Goal: Task Accomplishment & Management: Manage account settings

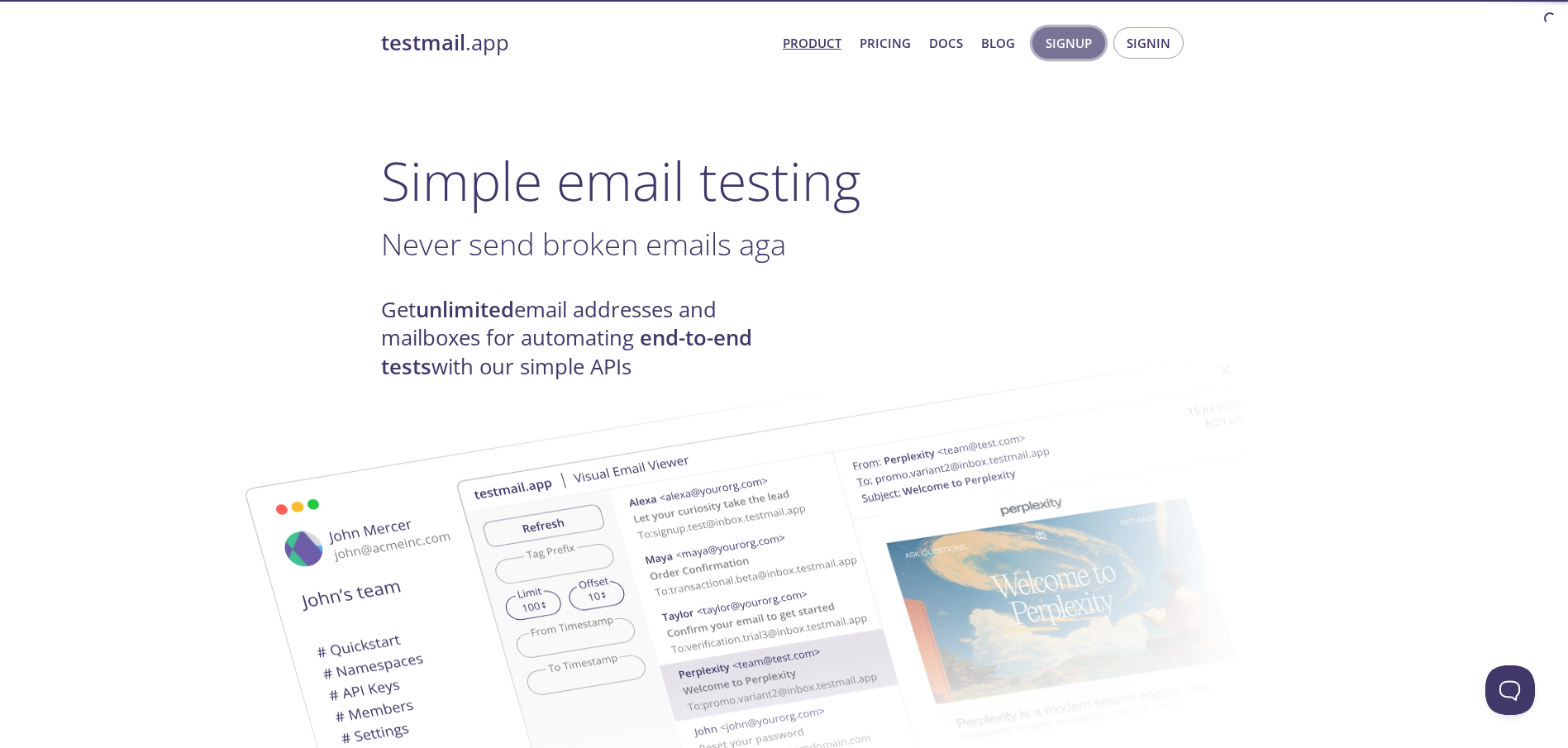
click at [1085, 41] on span "Signup" at bounding box center [1068, 43] width 46 height 22
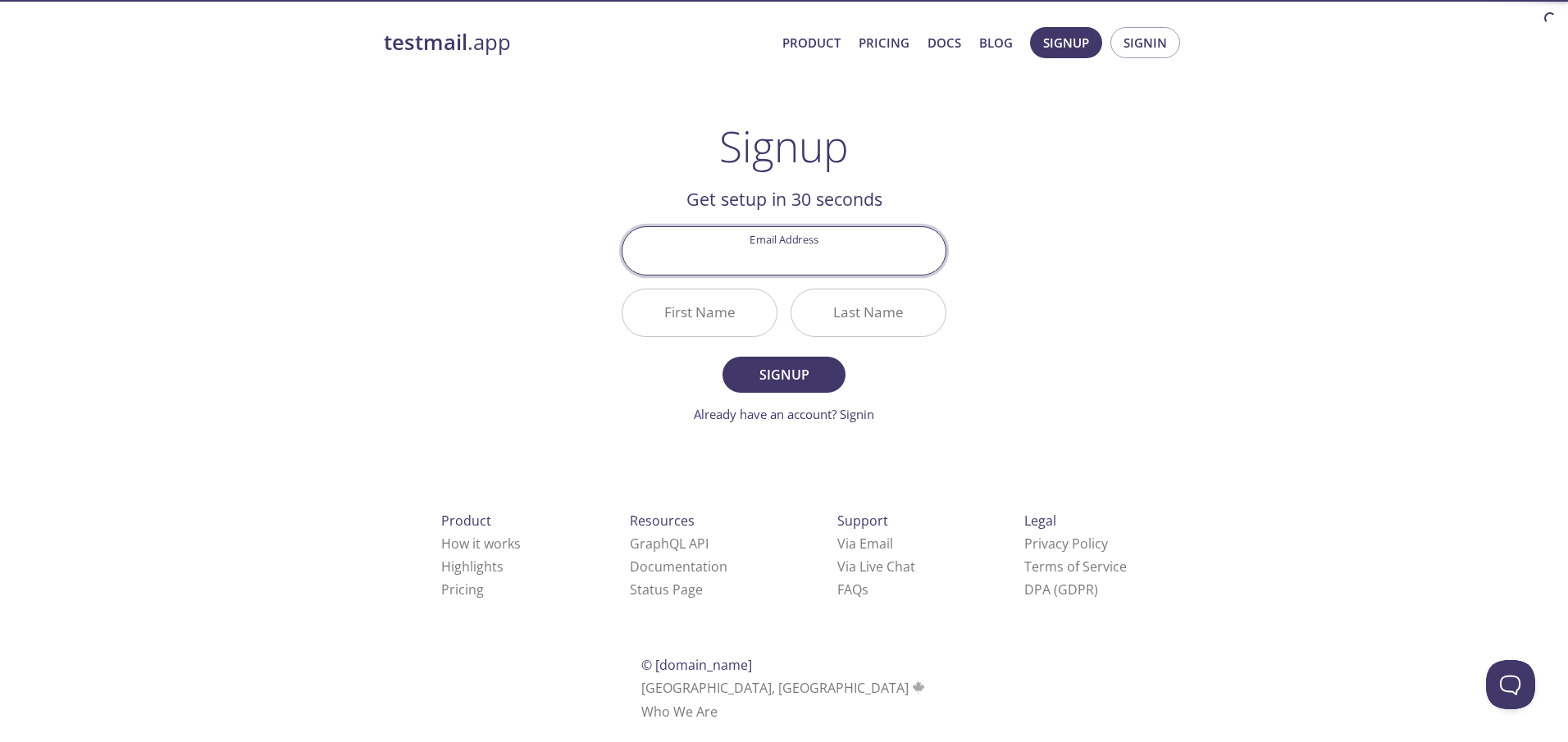
click at [794, 269] on input "Email Address" at bounding box center [783, 250] width 323 height 46
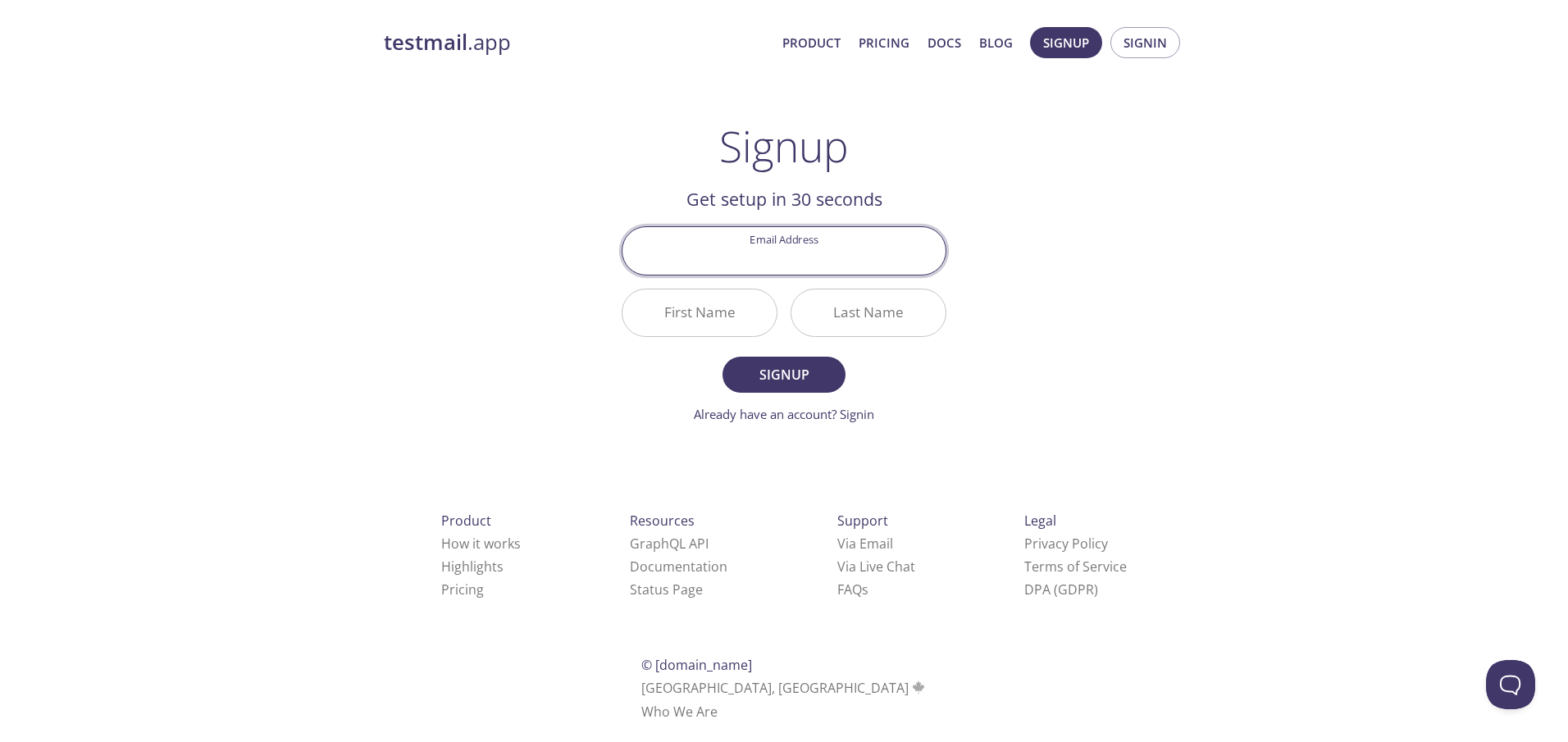
click at [1013, 171] on div "testmail .app Product Pricing Docs Blog Signup Signin Signup Get setup in 30 se…" at bounding box center [784, 393] width 840 height 753
click at [752, 247] on input "Email Address" at bounding box center [783, 250] width 323 height 46
type input "[EMAIL_ADDRESS][DOMAIN_NAME]"
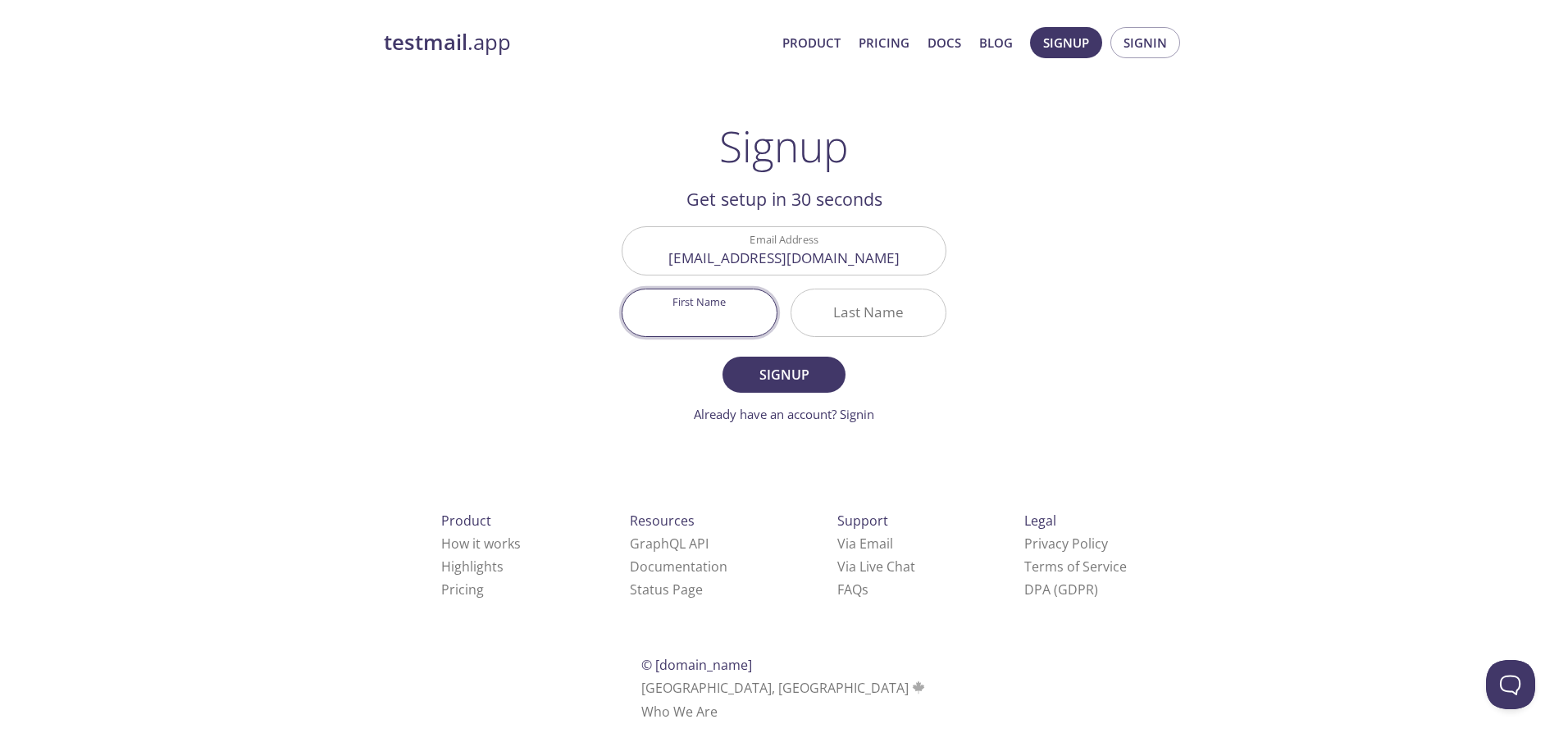
click at [719, 302] on input "First Name" at bounding box center [699, 312] width 154 height 46
type input "ASHRAF"
click at [843, 309] on input "Last Name" at bounding box center [867, 312] width 154 height 46
type input "MOSTAFA"
click at [781, 374] on span "Signup" at bounding box center [783, 374] width 87 height 23
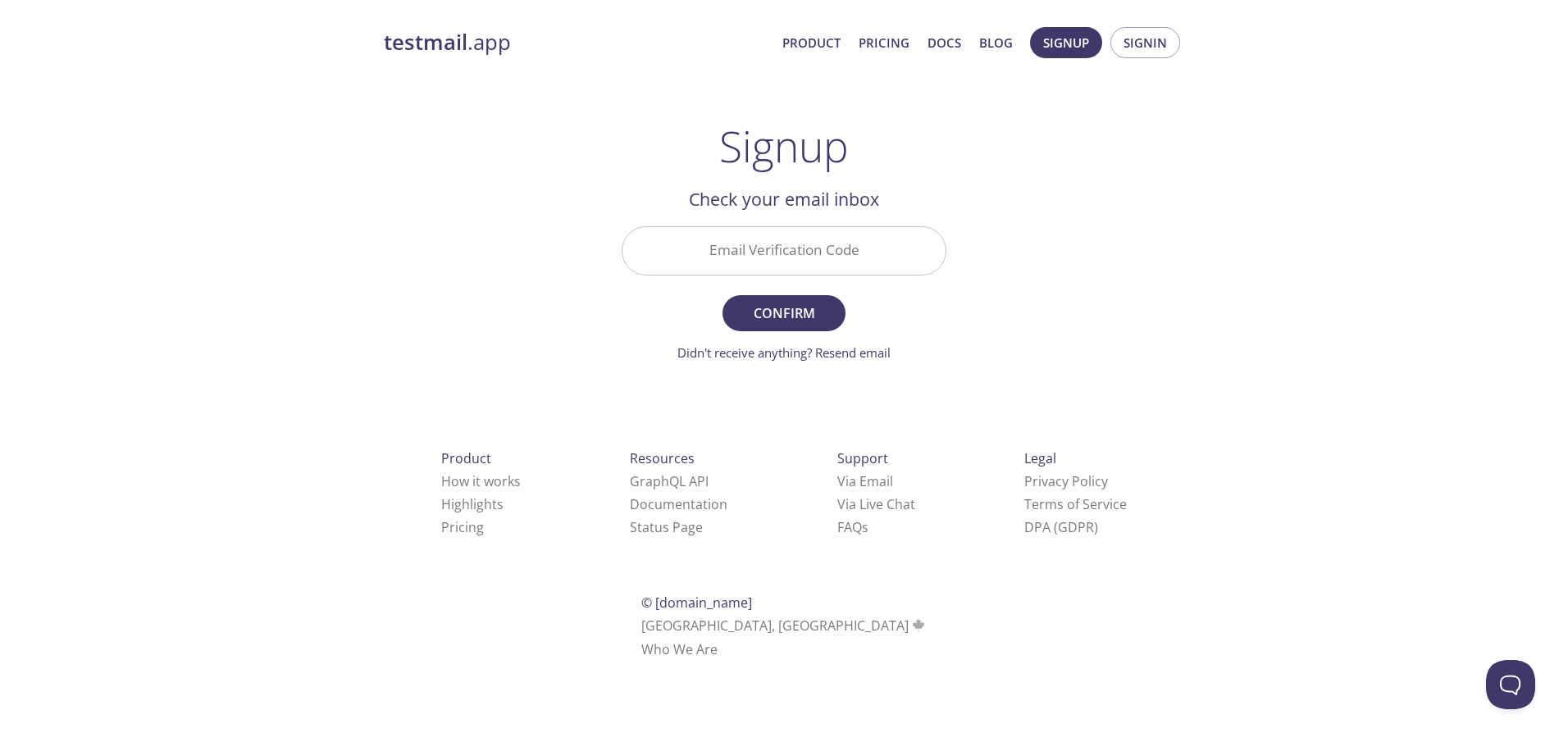
click at [738, 270] on input "Email Verification Code" at bounding box center [783, 250] width 323 height 46
click at [786, 241] on input "Email Verification Code" at bounding box center [783, 250] width 323 height 46
type input "TG6WG9F"
click at [722, 295] on button "Confirm" at bounding box center [783, 313] width 123 height 36
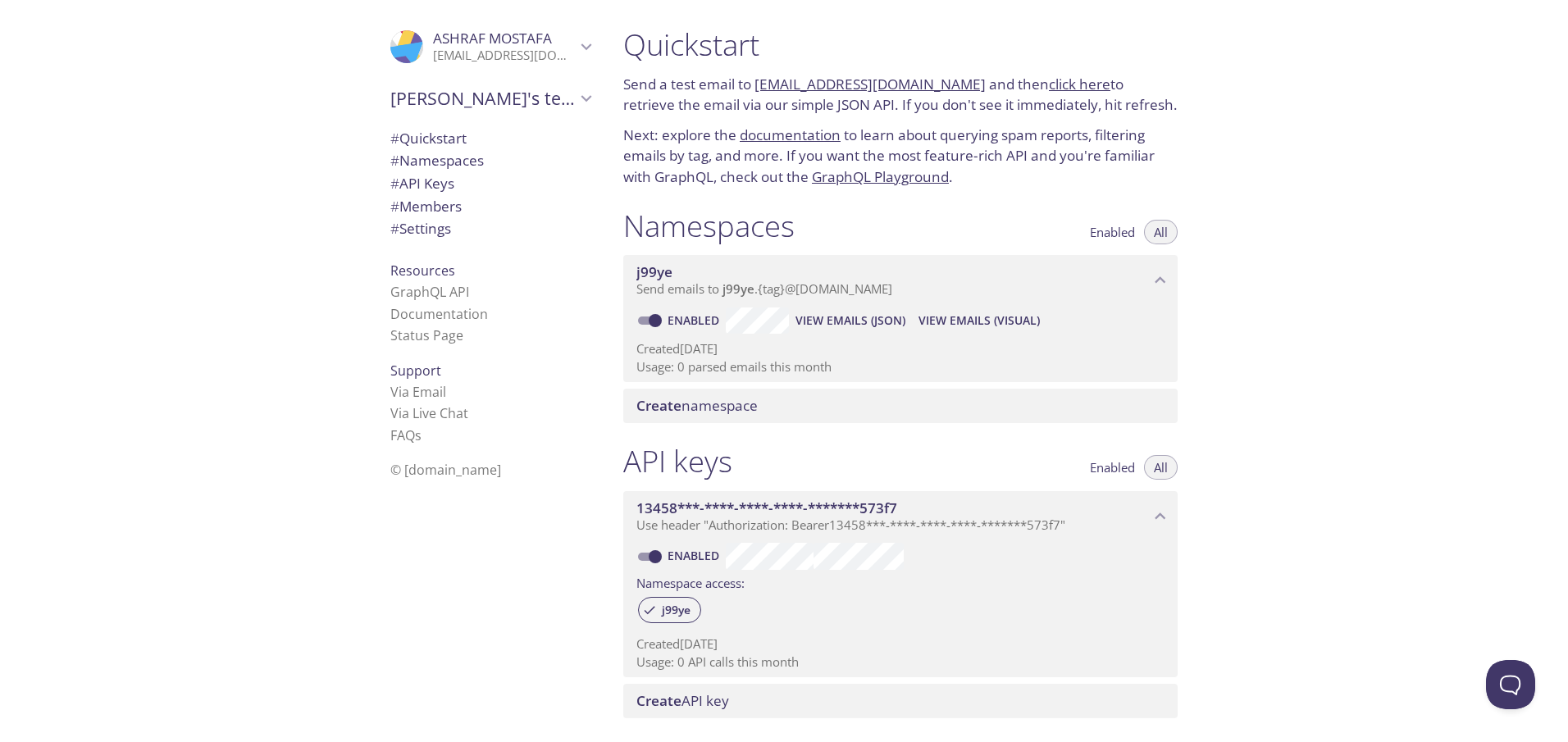
click at [1153, 275] on icon "j99ye namespace" at bounding box center [1160, 280] width 22 height 22
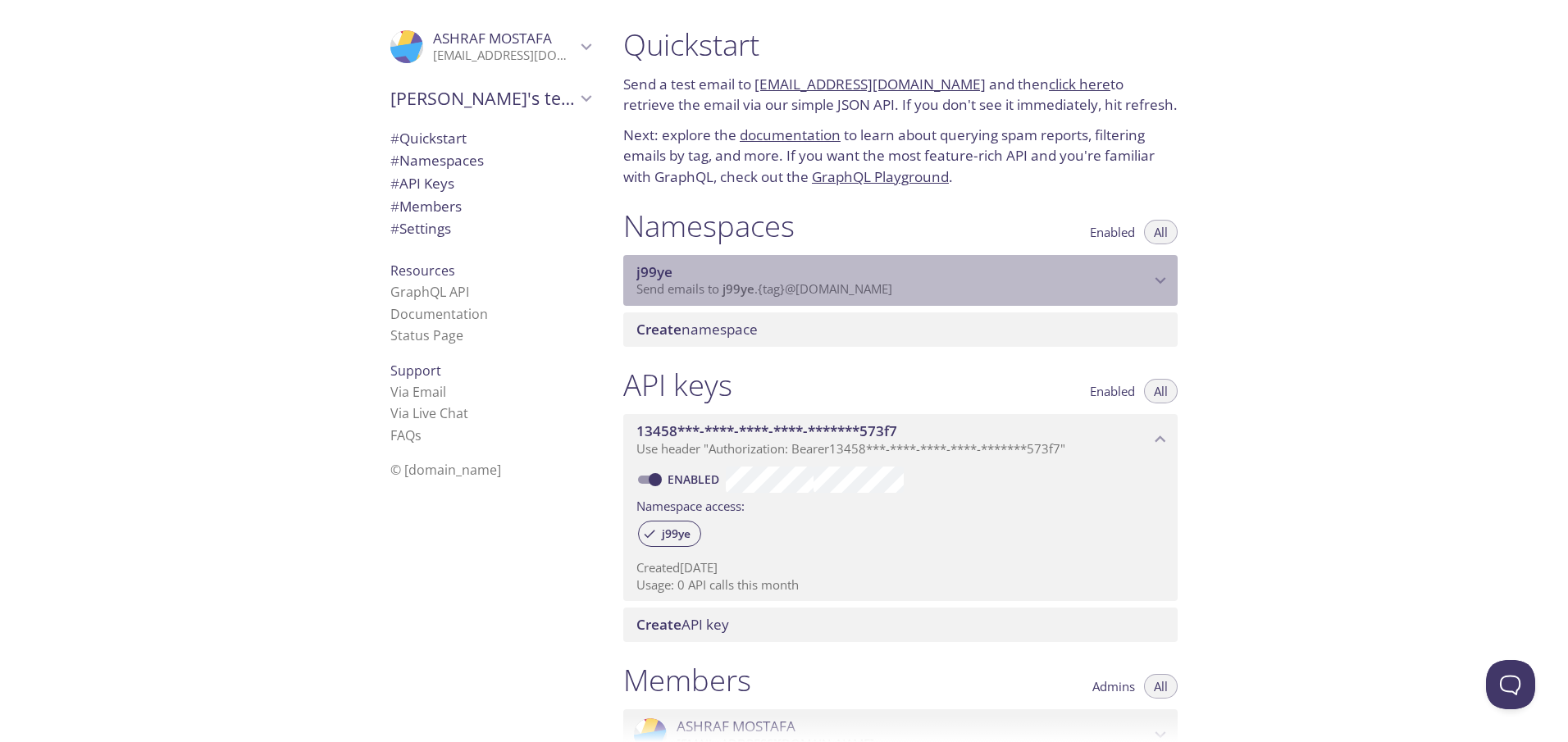
click at [1153, 275] on icon "j99ye namespace" at bounding box center [1160, 280] width 22 height 22
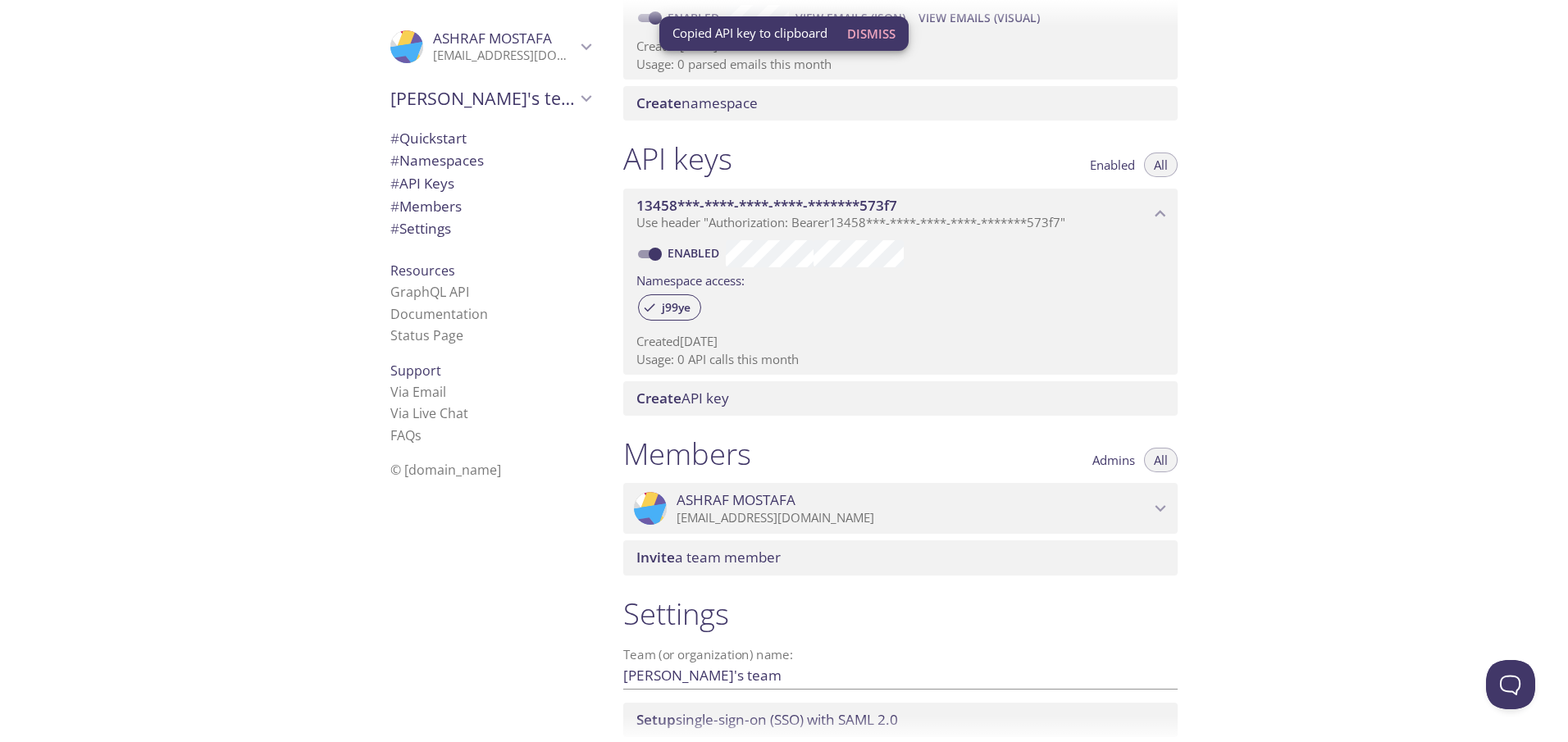
scroll to position [328, 0]
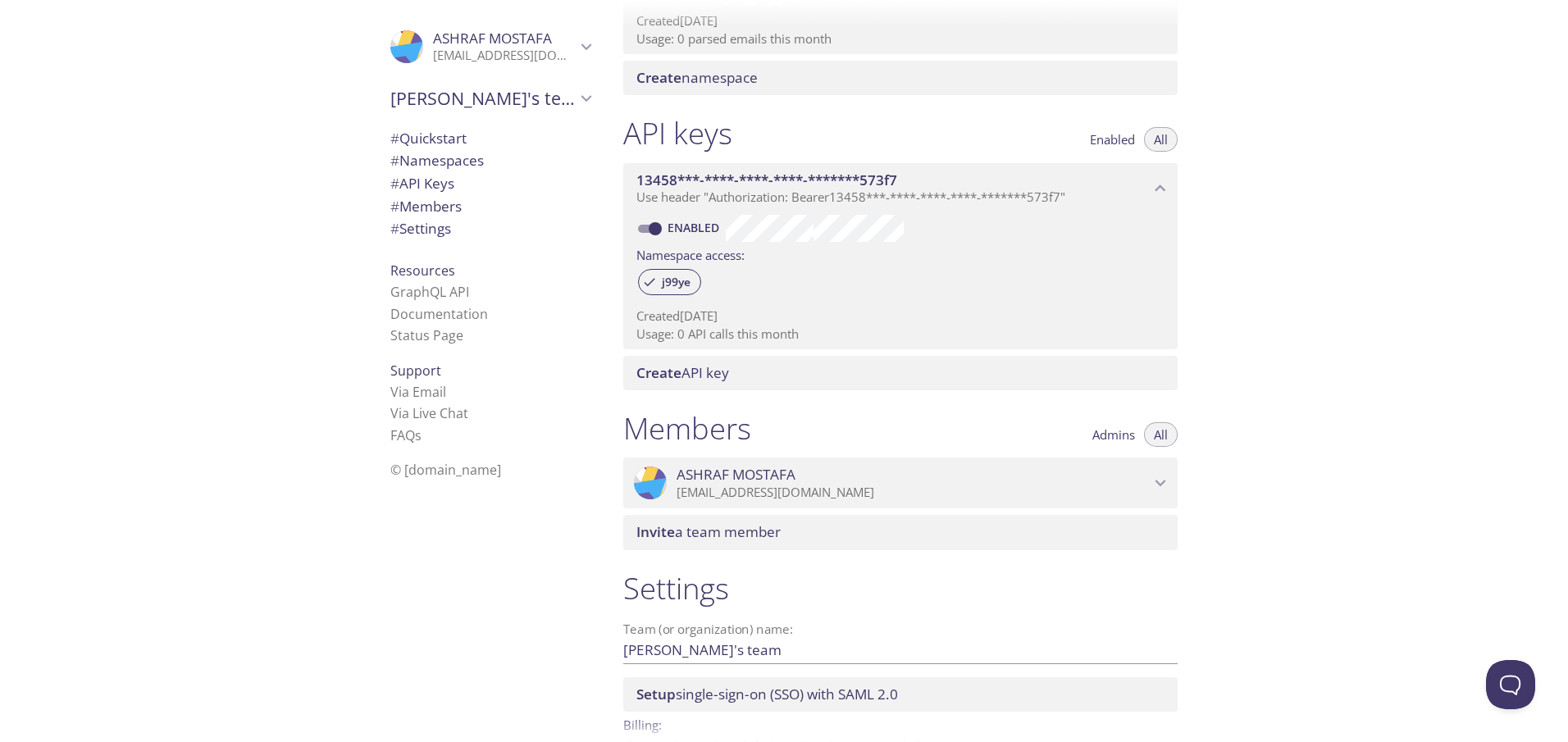
click at [1166, 484] on icon "ASHRAF MOSTAFA" at bounding box center [1160, 483] width 22 height 22
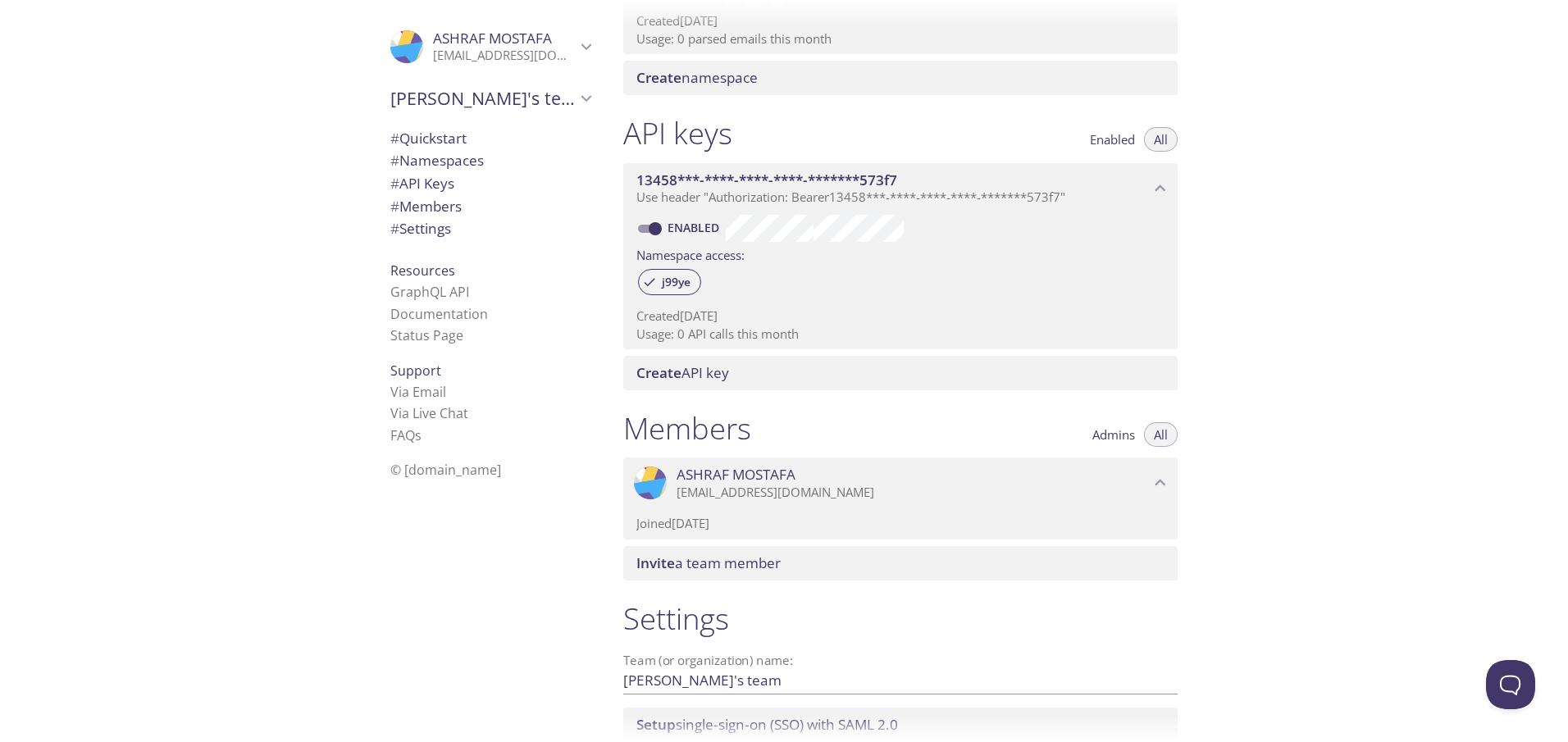
click at [1164, 484] on icon "ASHRAF MOSTAFA" at bounding box center [1160, 483] width 22 height 22
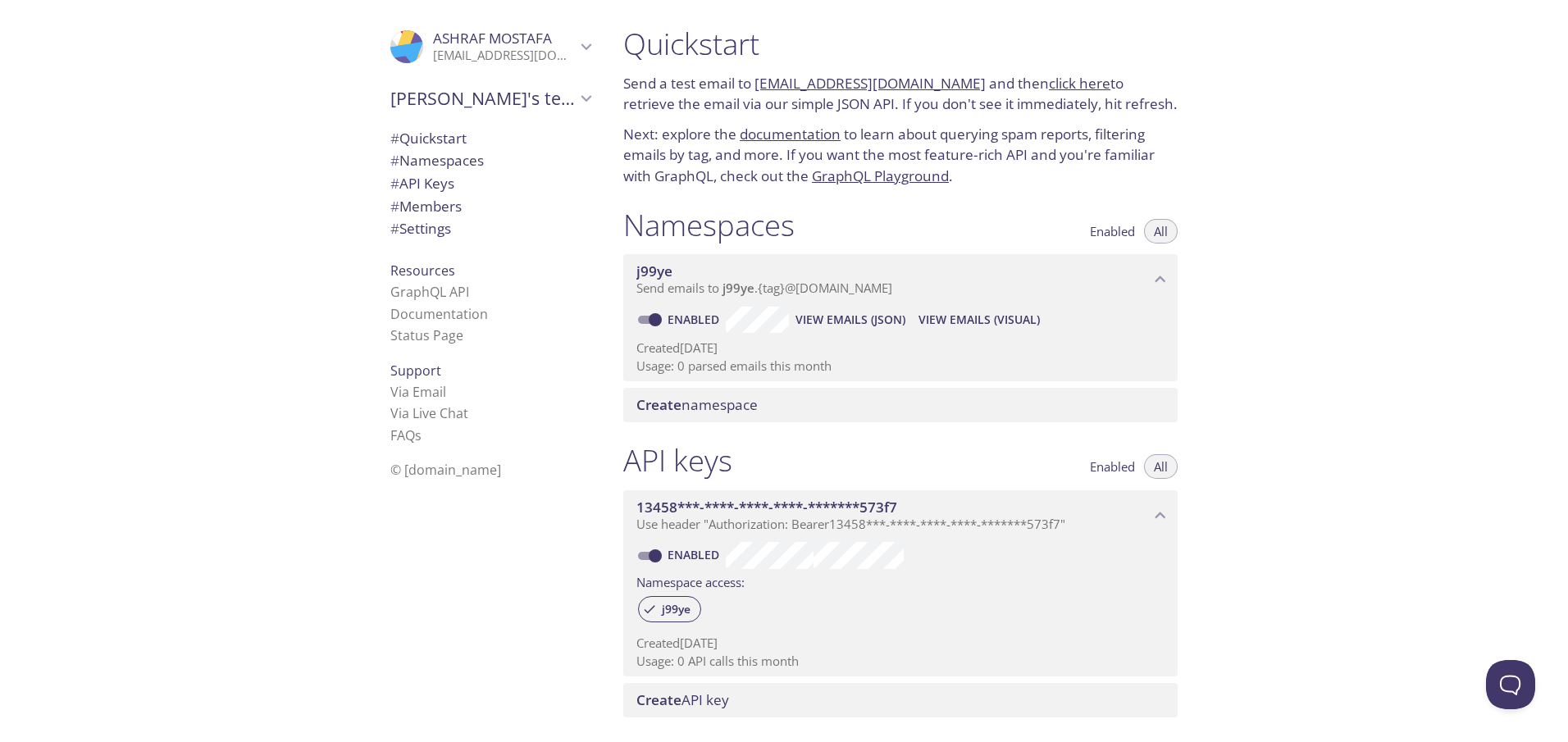
scroll to position [0, 0]
click at [576, 44] on icon "ASHRAF MOSTAFA" at bounding box center [586, 46] width 22 height 22
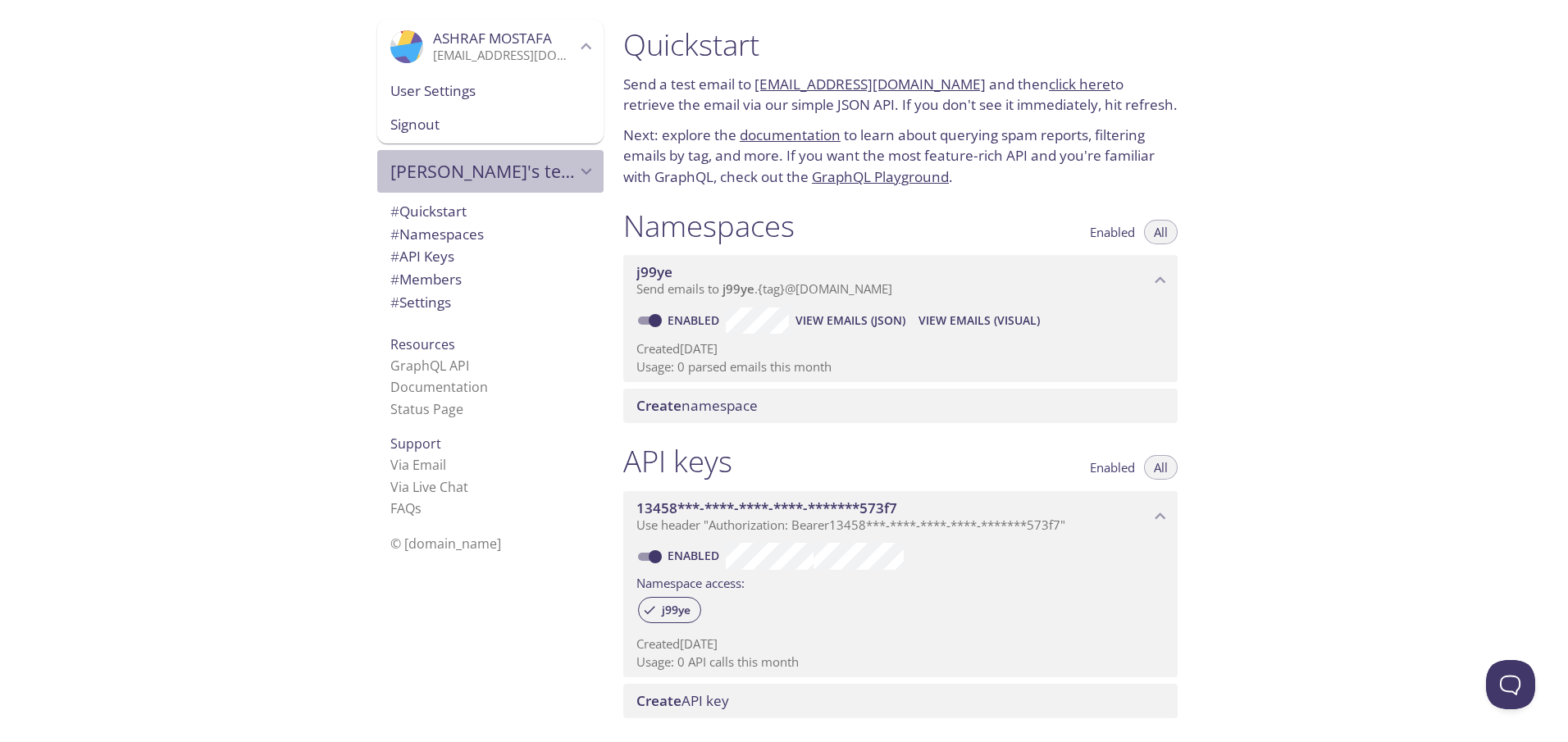
click at [576, 164] on icon "ASHRAF's team" at bounding box center [586, 171] width 22 height 22
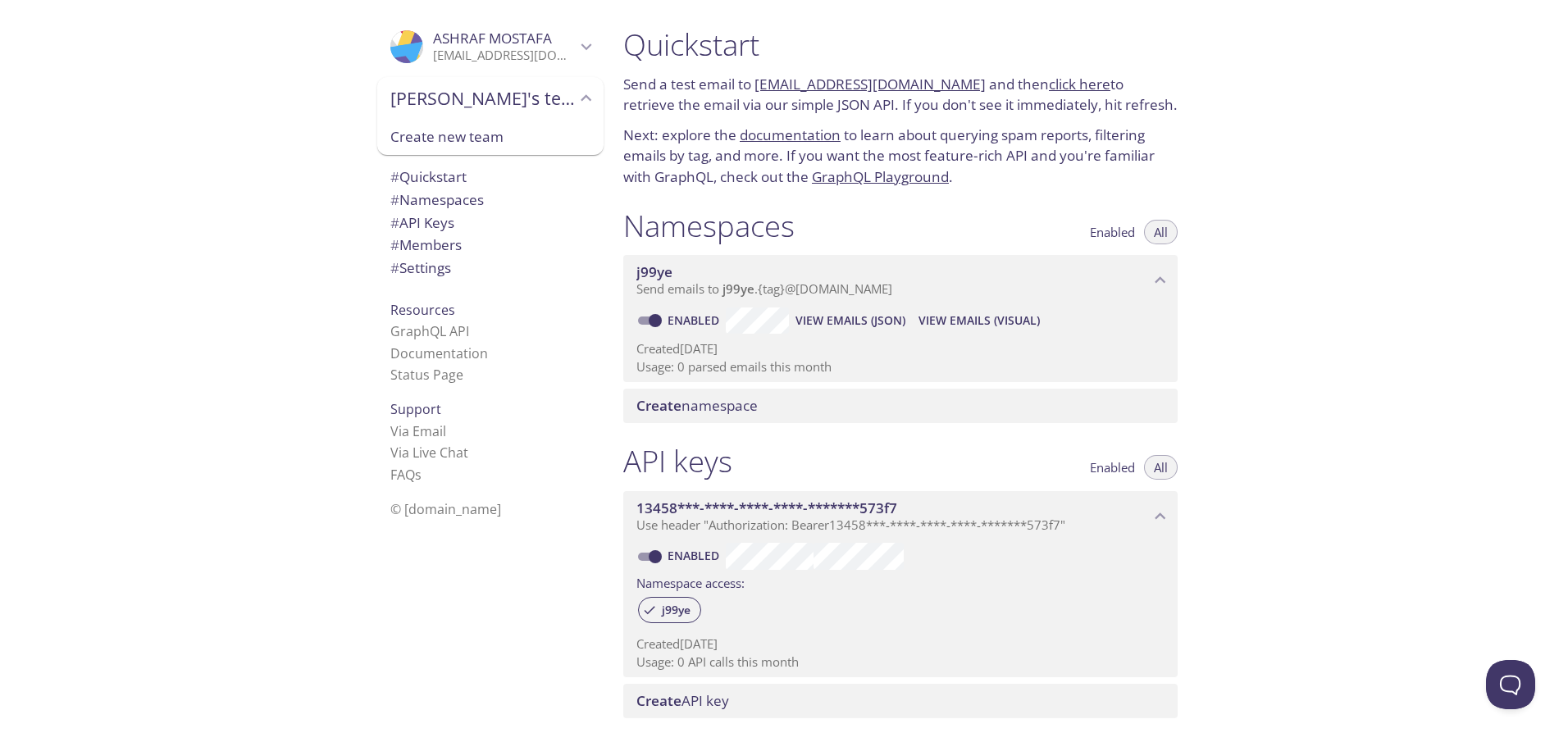
click at [576, 101] on icon "ASHRAF's team" at bounding box center [586, 98] width 22 height 22
click at [583, 45] on icon "ASHRAF MOSTAFA" at bounding box center [586, 46] width 22 height 22
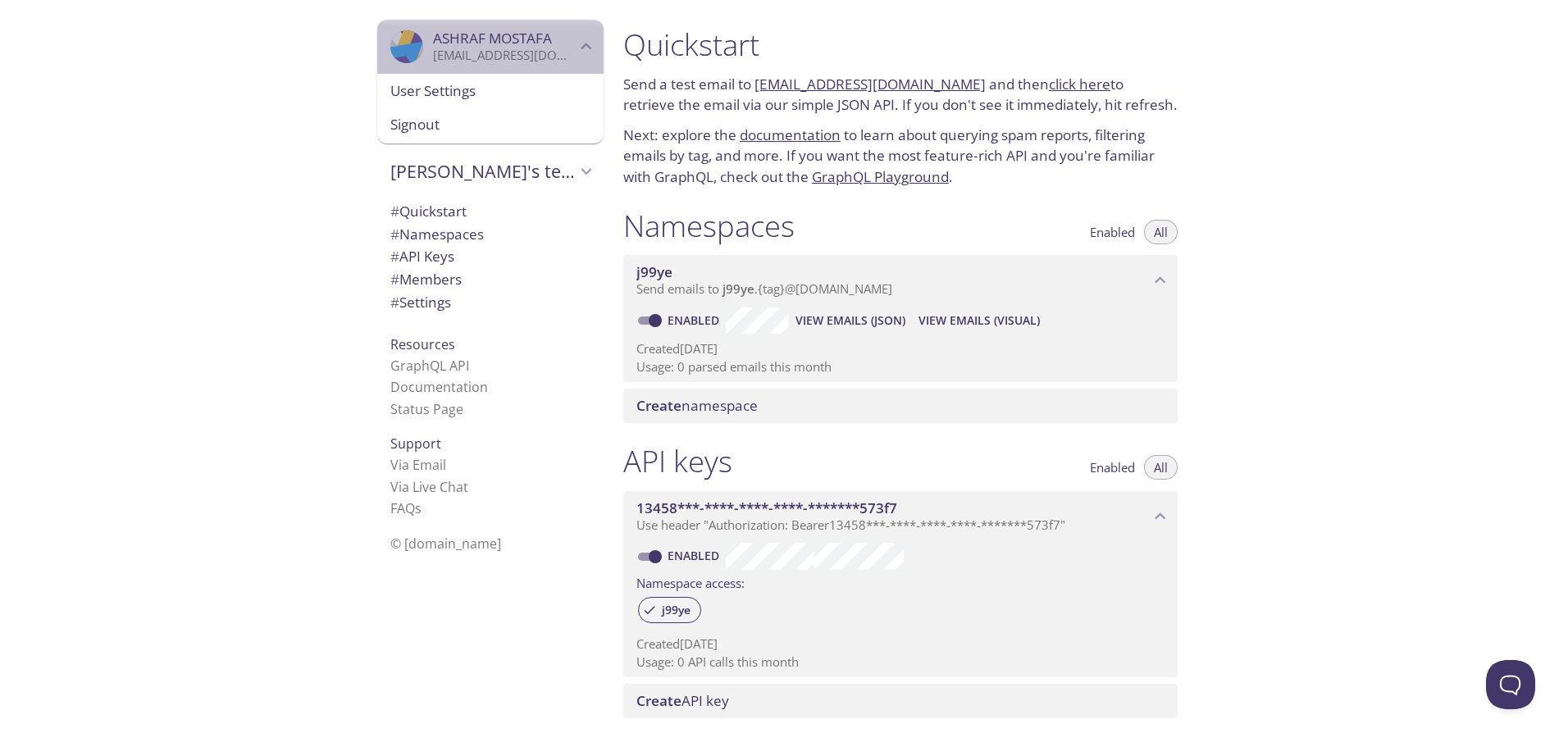
click at [583, 45] on icon "ASHRAF MOSTAFA" at bounding box center [586, 46] width 22 height 22
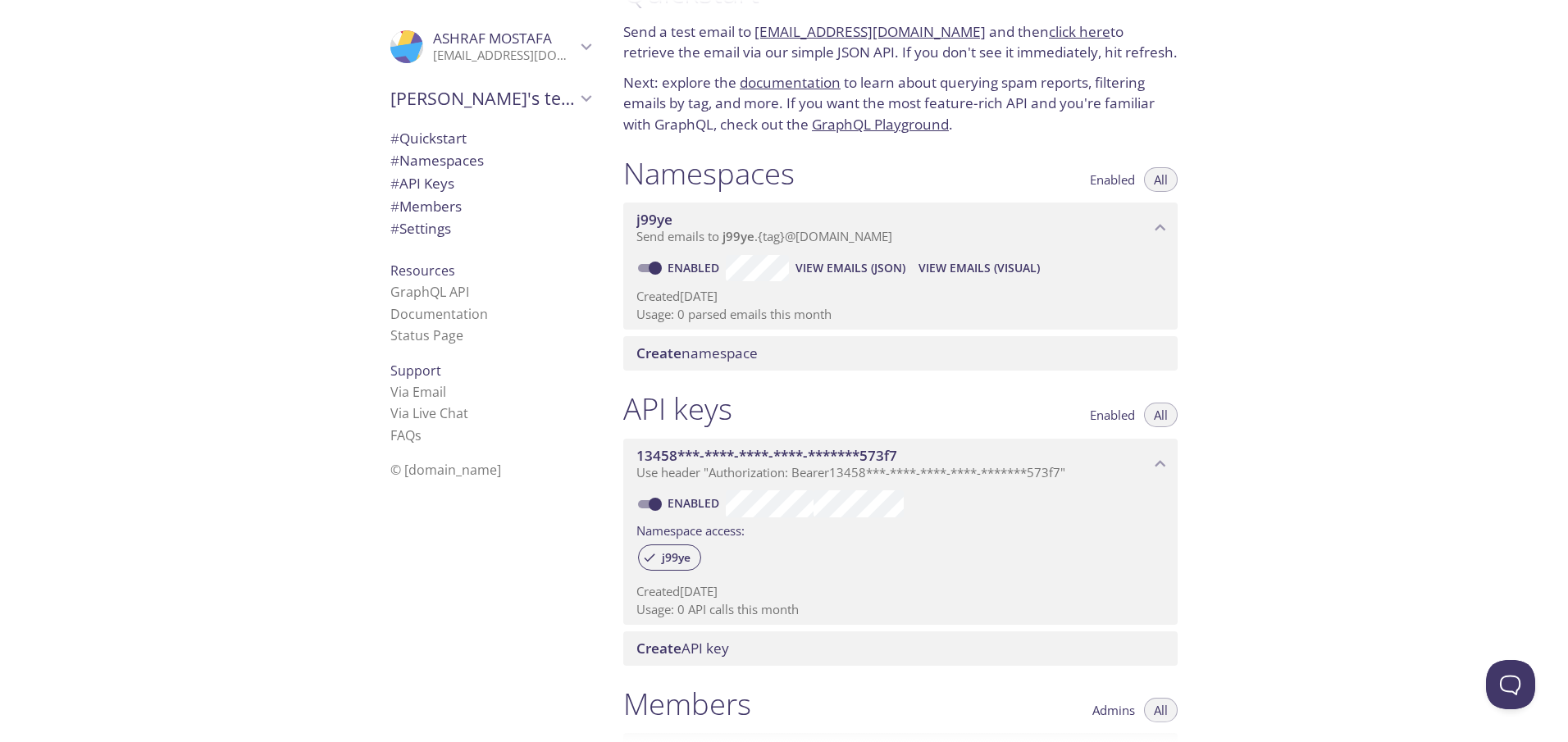
scroll to position [164, 0]
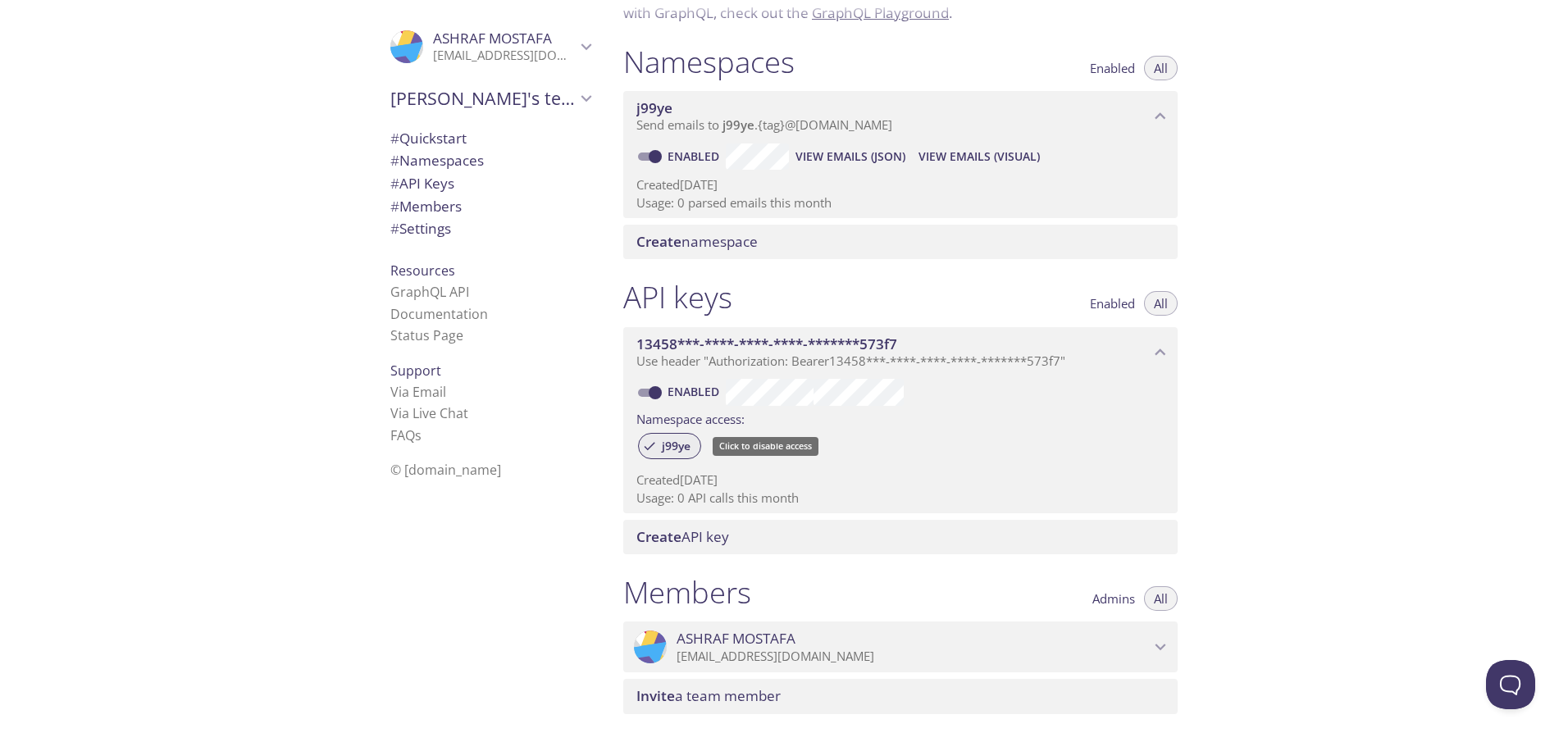
click at [681, 442] on span "j99ye" at bounding box center [676, 446] width 48 height 15
click at [664, 448] on span "j99ye" at bounding box center [676, 446] width 48 height 15
click at [788, 431] on div "j99ye" at bounding box center [900, 447] width 528 height 35
drag, startPoint x: 788, startPoint y: 431, endPoint x: 760, endPoint y: 442, distance: 30.1
click at [760, 442] on div "j99ye" at bounding box center [900, 447] width 528 height 35
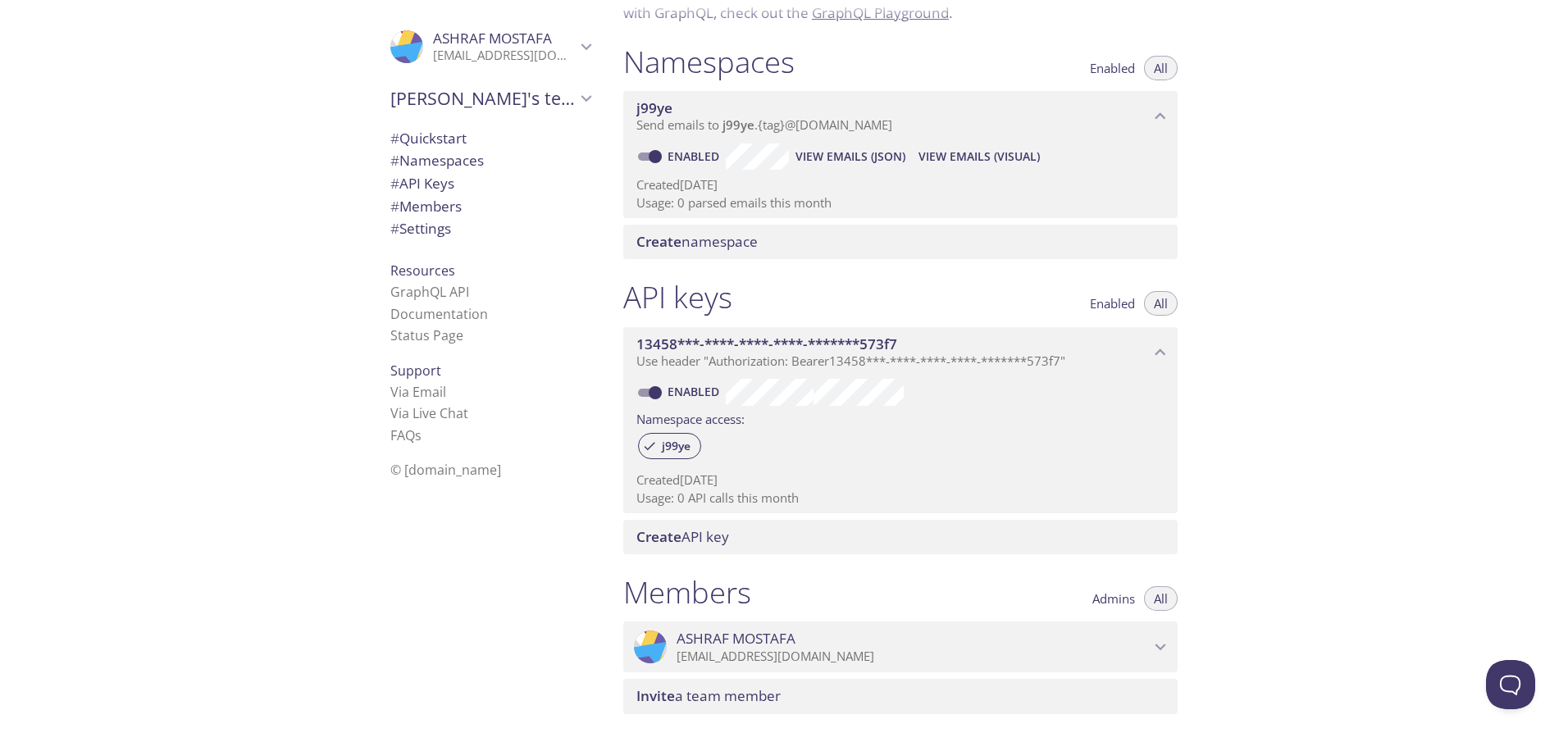
click at [765, 436] on div "j99ye" at bounding box center [900, 447] width 528 height 35
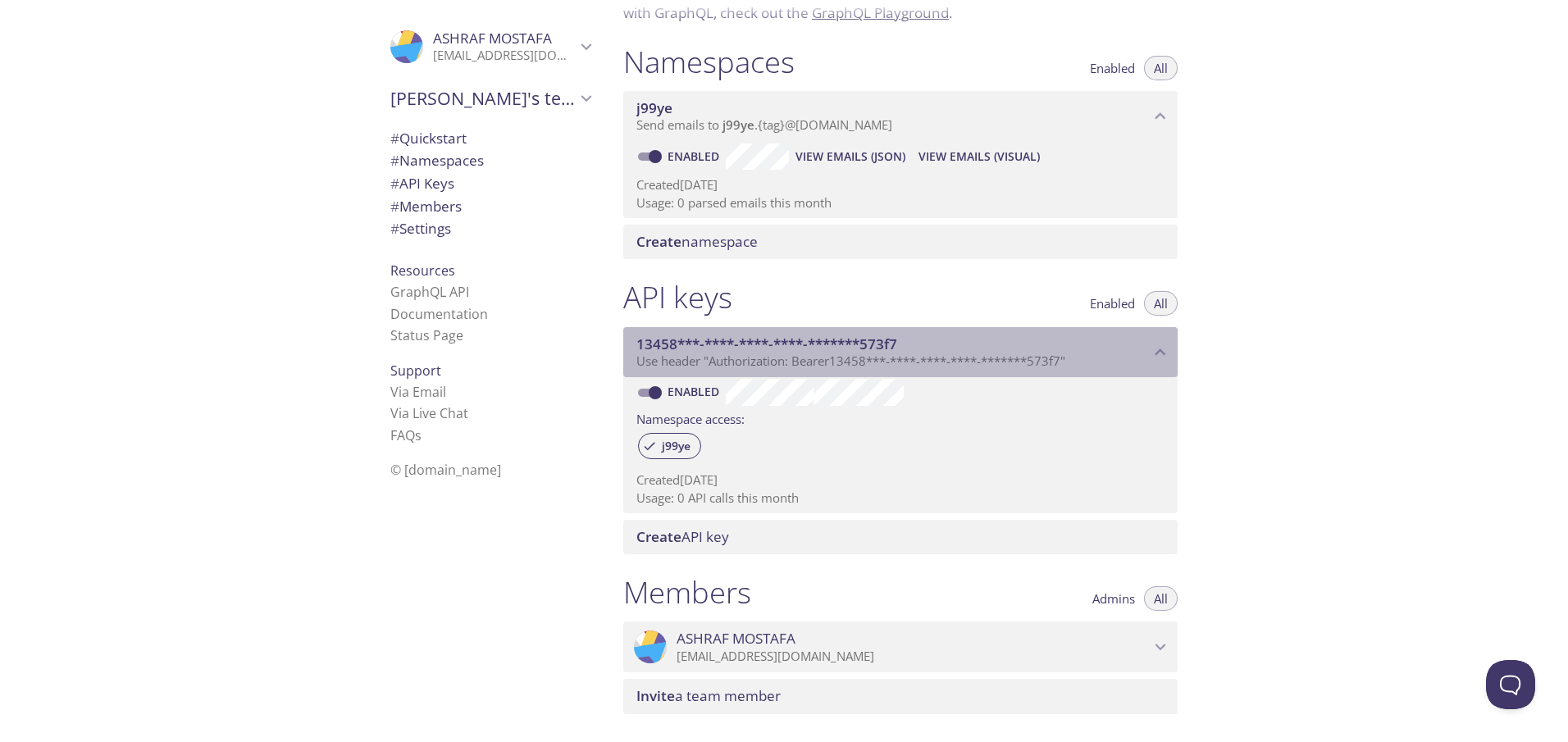
click at [1157, 351] on icon "13458***-****-****-****-*******573f7 API key" at bounding box center [1160, 352] width 22 height 22
click at [1157, 351] on icon "13458***-****-****-****-*******573f7 API key" at bounding box center [1160, 353] width 10 height 7
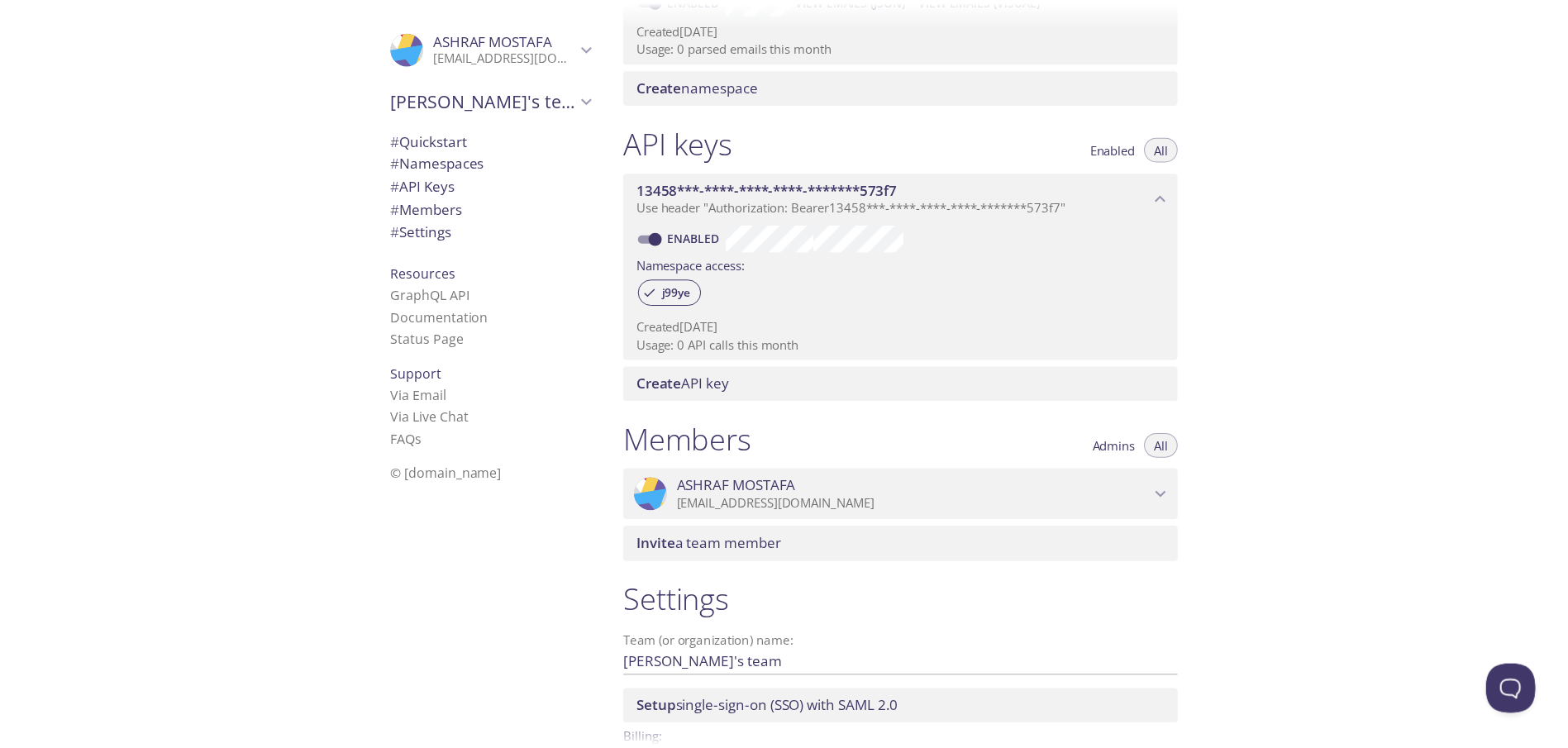
scroll to position [428, 0]
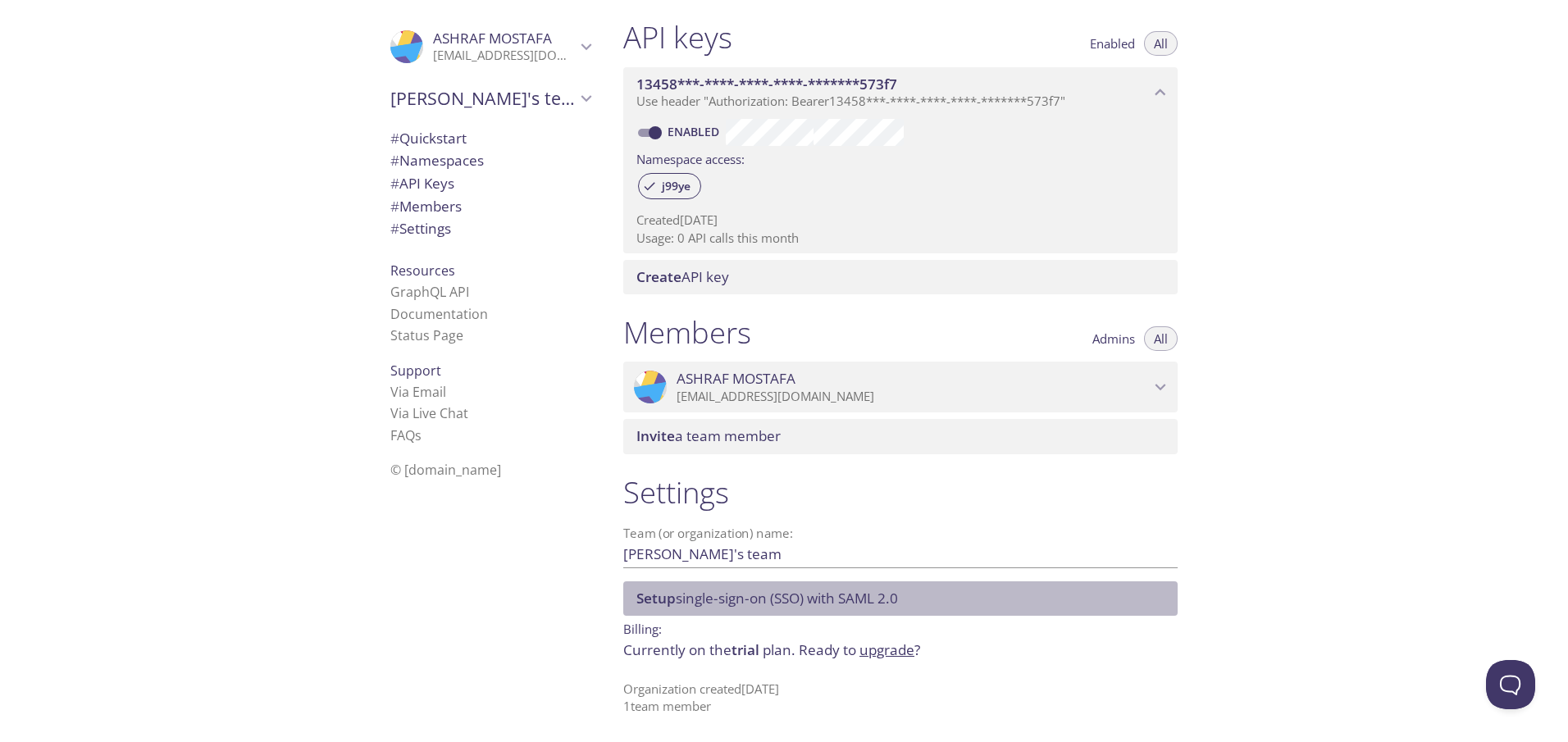
click at [954, 593] on span "Setup single-sign-on (SSO) with SAML 2.0" at bounding box center [903, 598] width 534 height 18
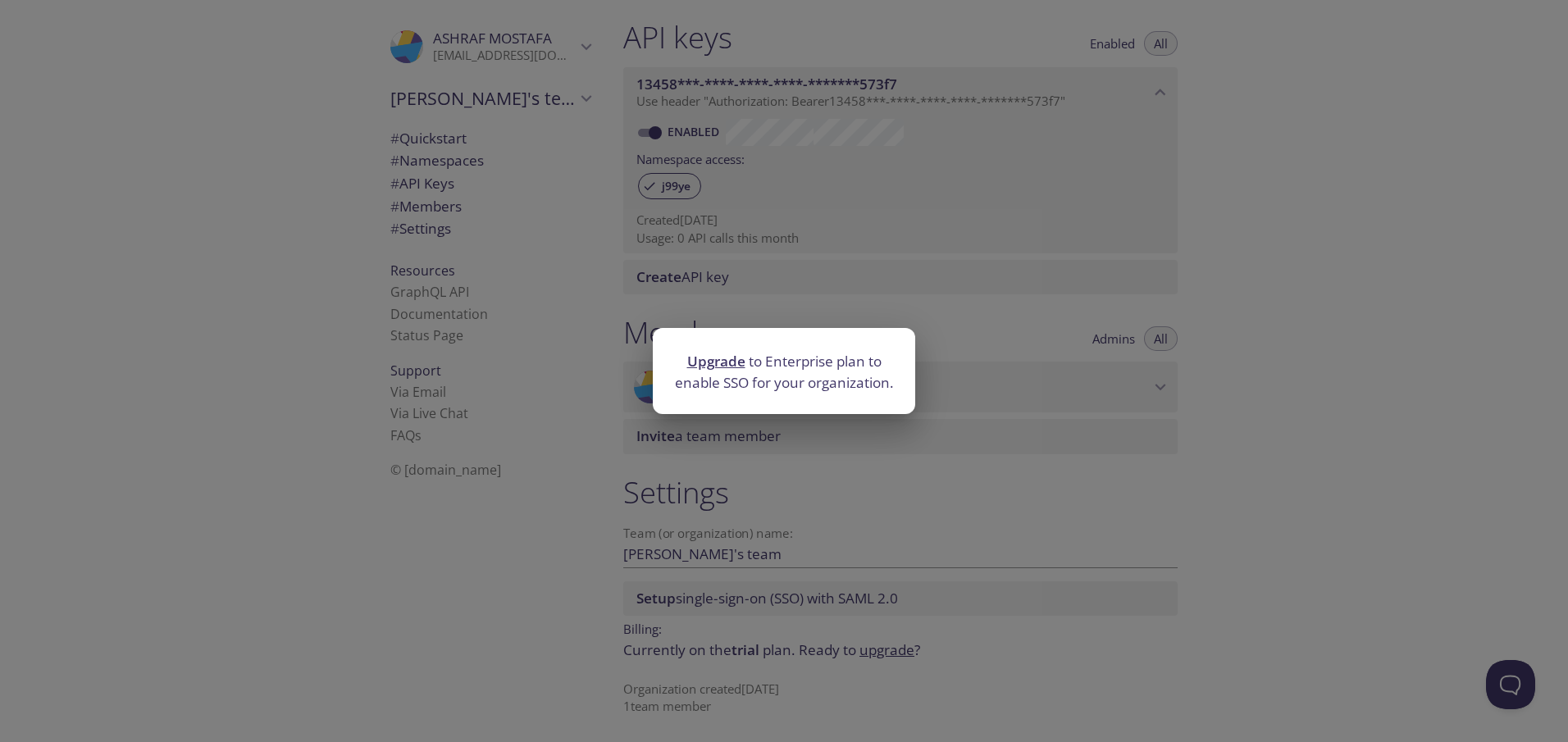
click at [886, 498] on div "Upgrade to Enterprise plan to enable SSO for your organization." at bounding box center [784, 371] width 1568 height 742
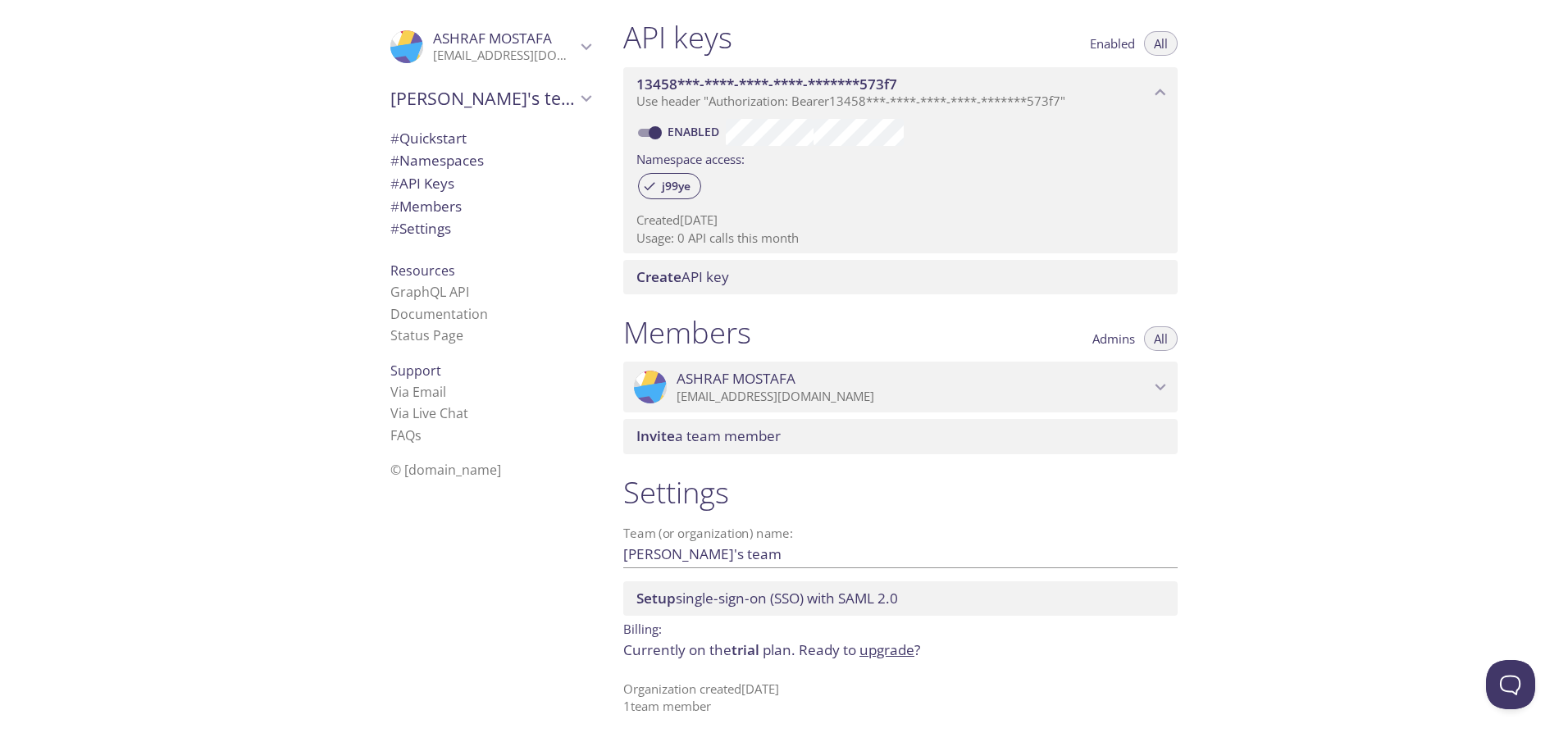
click at [903, 658] on link "upgrade" at bounding box center [887, 650] width 55 height 19
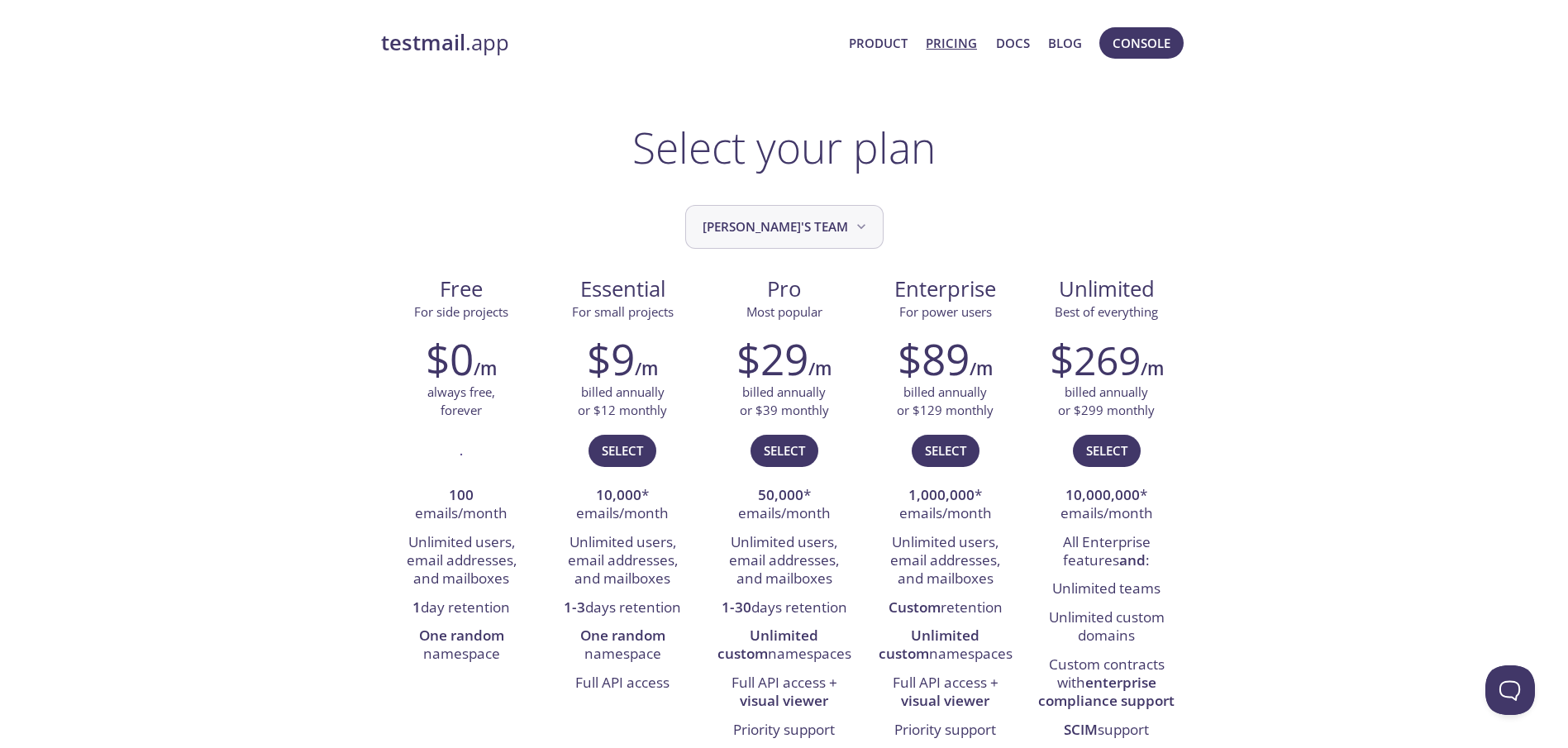
click at [853, 219] on icon "ASHRAF's team" at bounding box center [861, 226] width 16 height 16
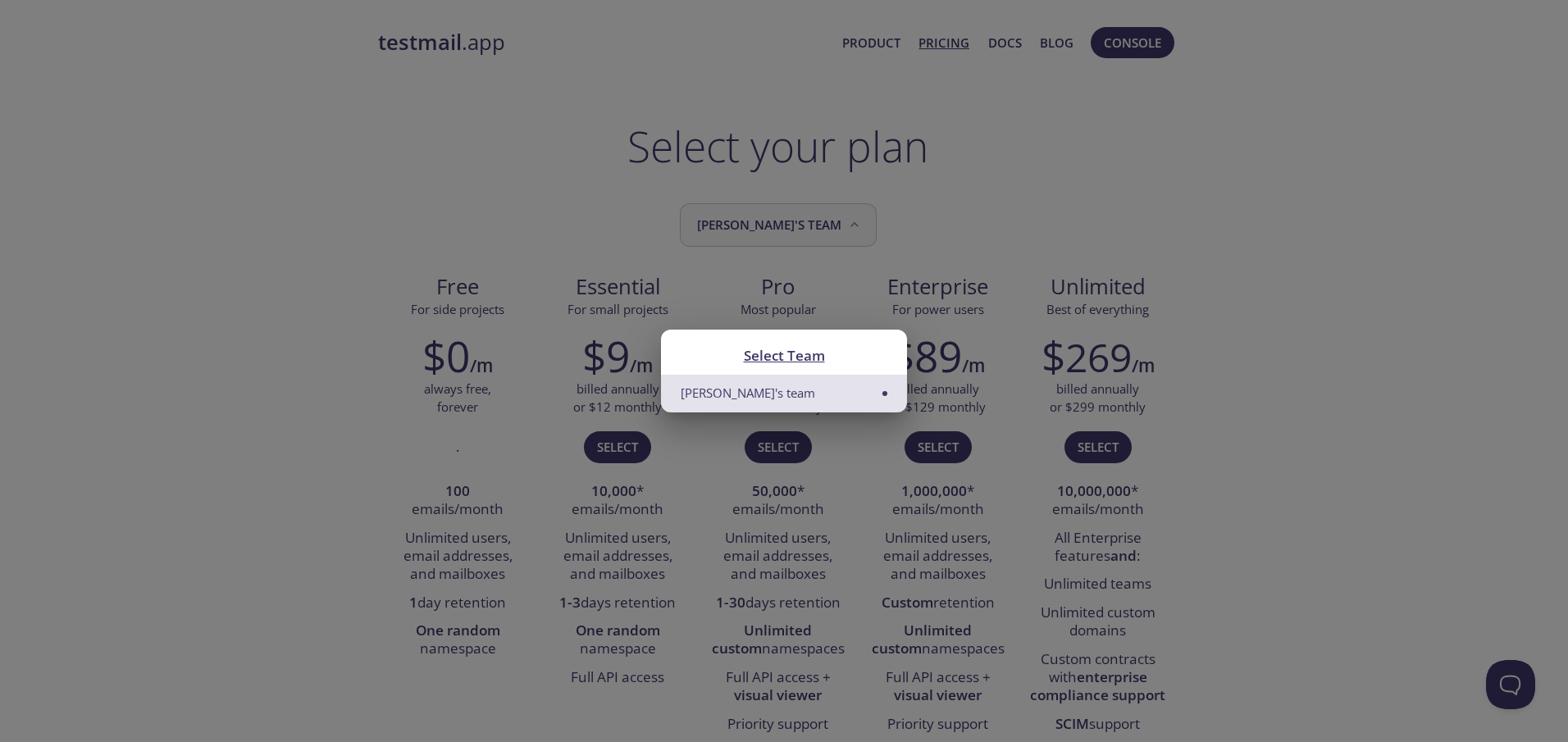
click at [835, 217] on div "Select Team ASHRAF's team" at bounding box center [784, 371] width 1568 height 742
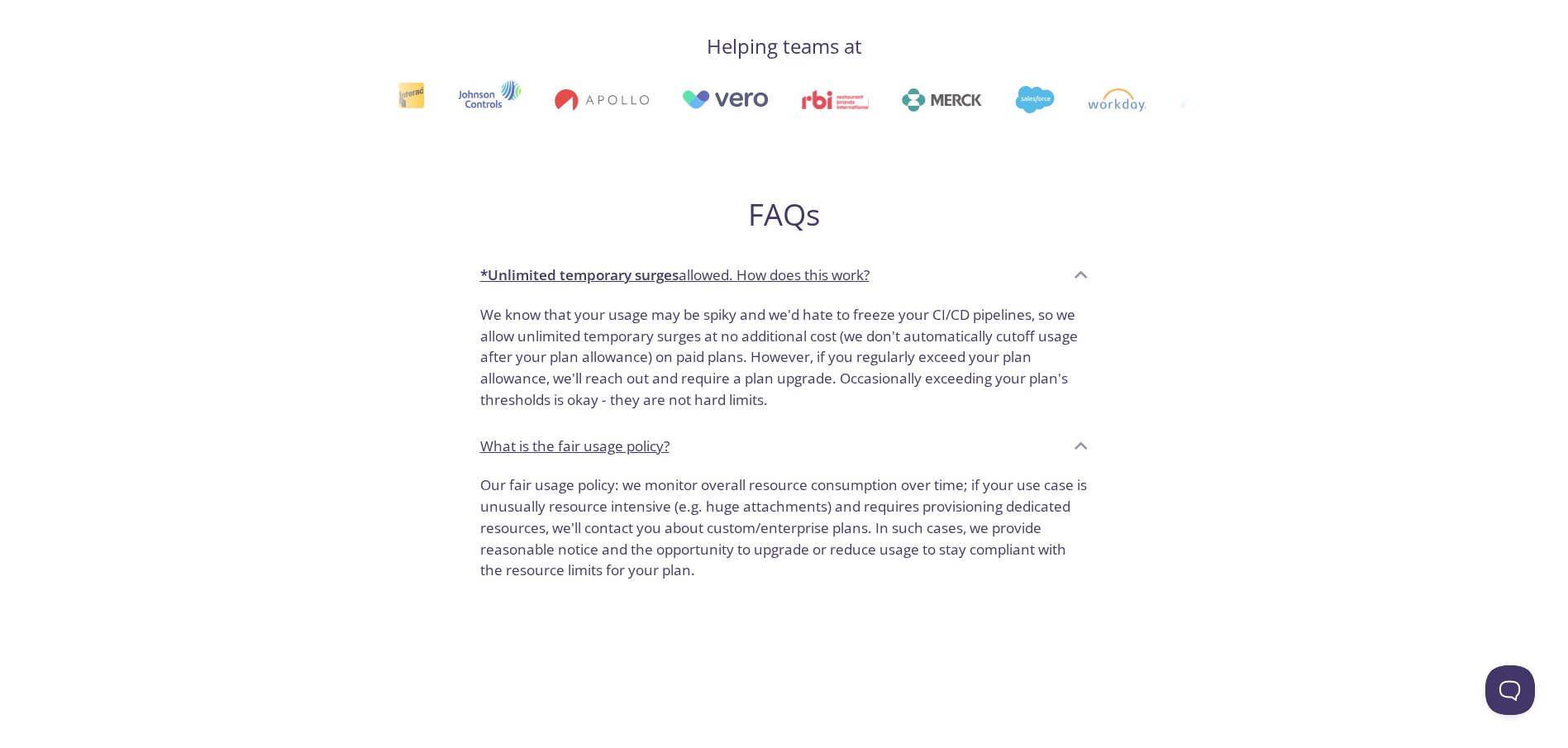
scroll to position [909, 0]
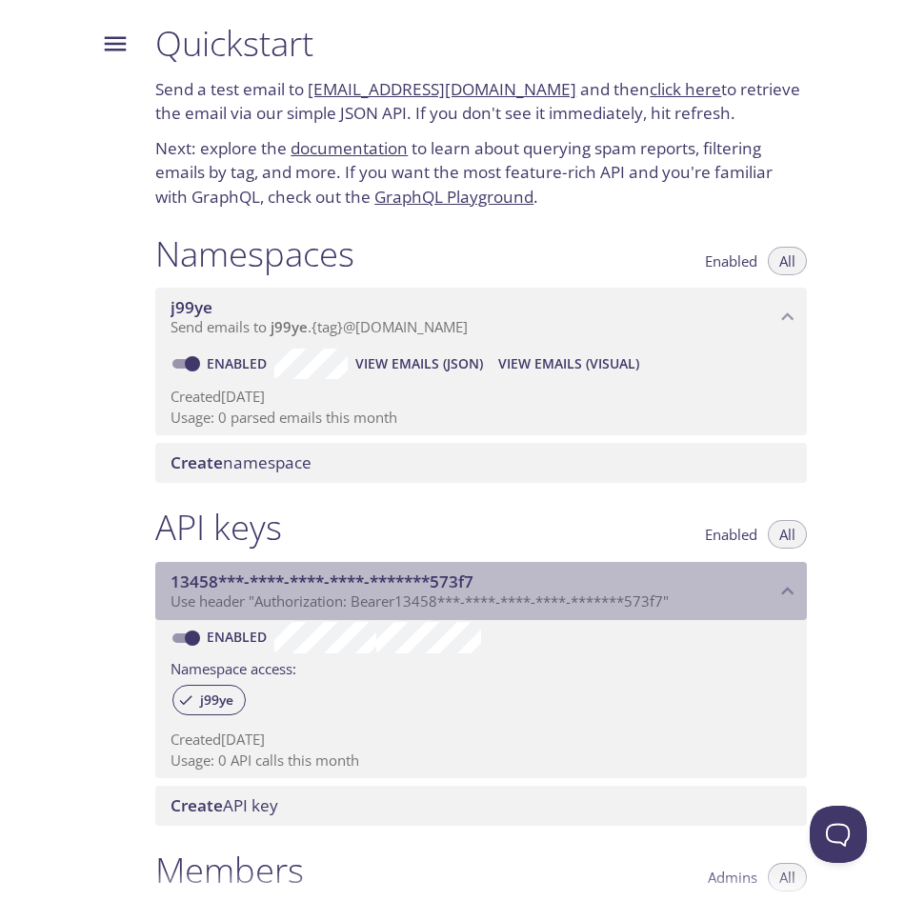
click at [384, 578] on span "13458***-****-****-****-*******573f7" at bounding box center [322, 582] width 303 height 22
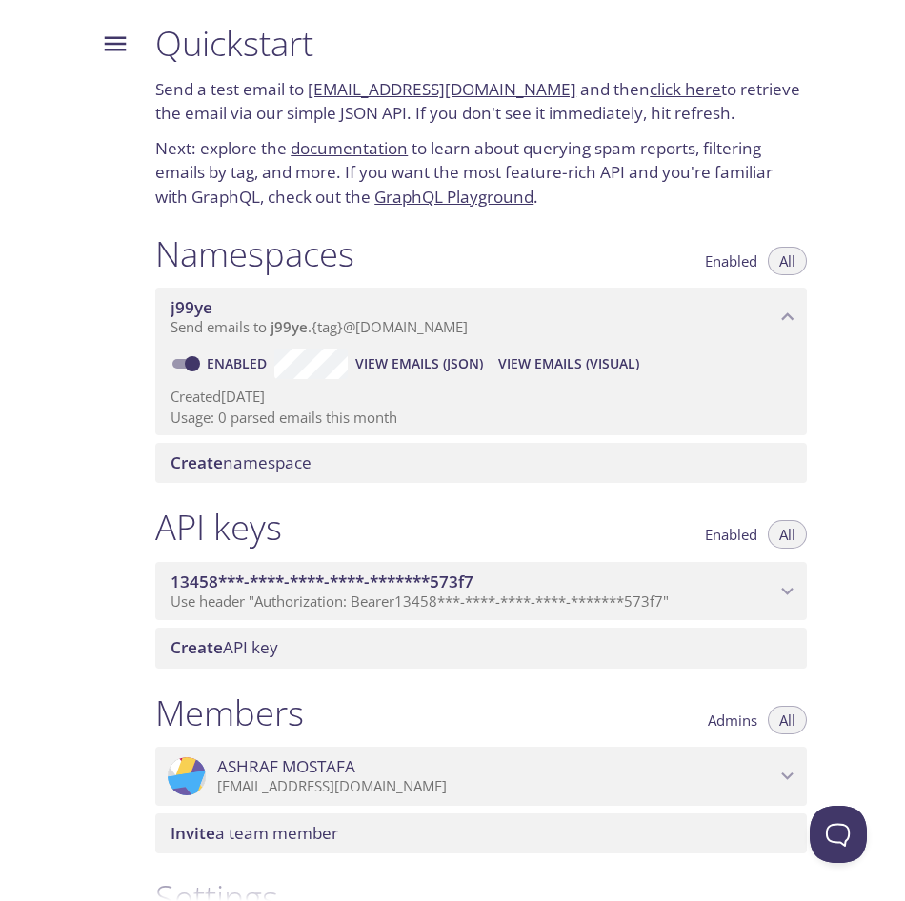
click at [384, 578] on span "13458***-****-****-****-*******573f7" at bounding box center [322, 582] width 303 height 22
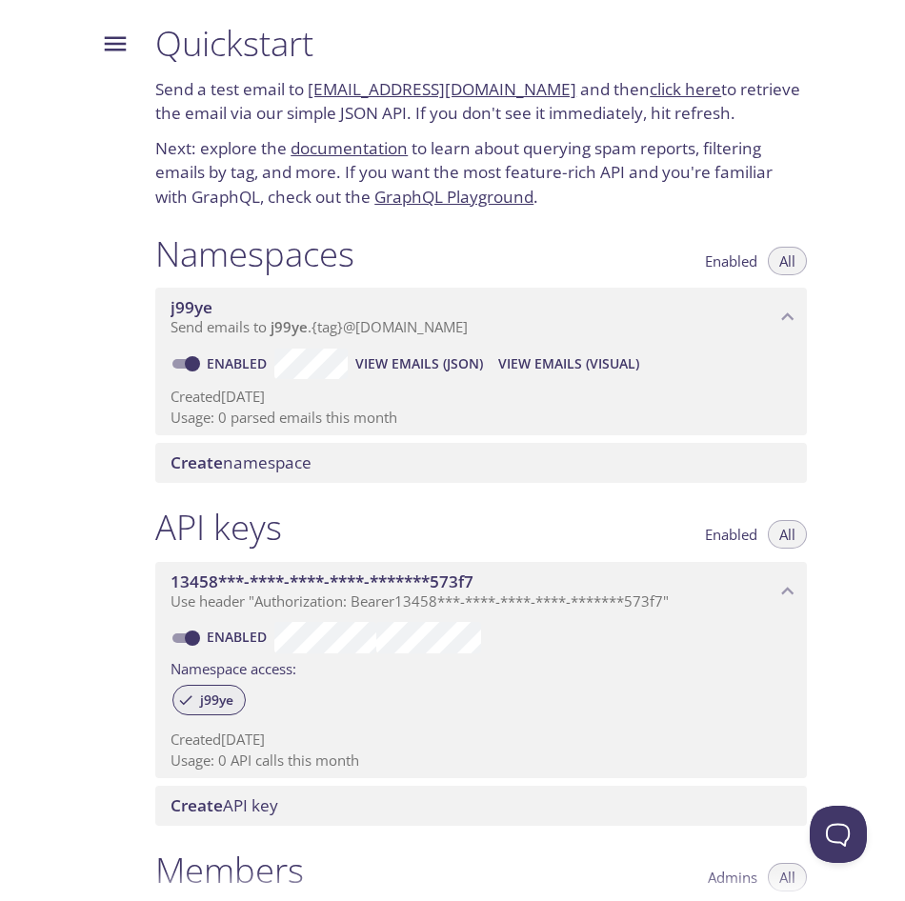
drag, startPoint x: 204, startPoint y: 708, endPoint x: 406, endPoint y: 704, distance: 202.0
click at [409, 703] on div "j99ye" at bounding box center [481, 701] width 621 height 41
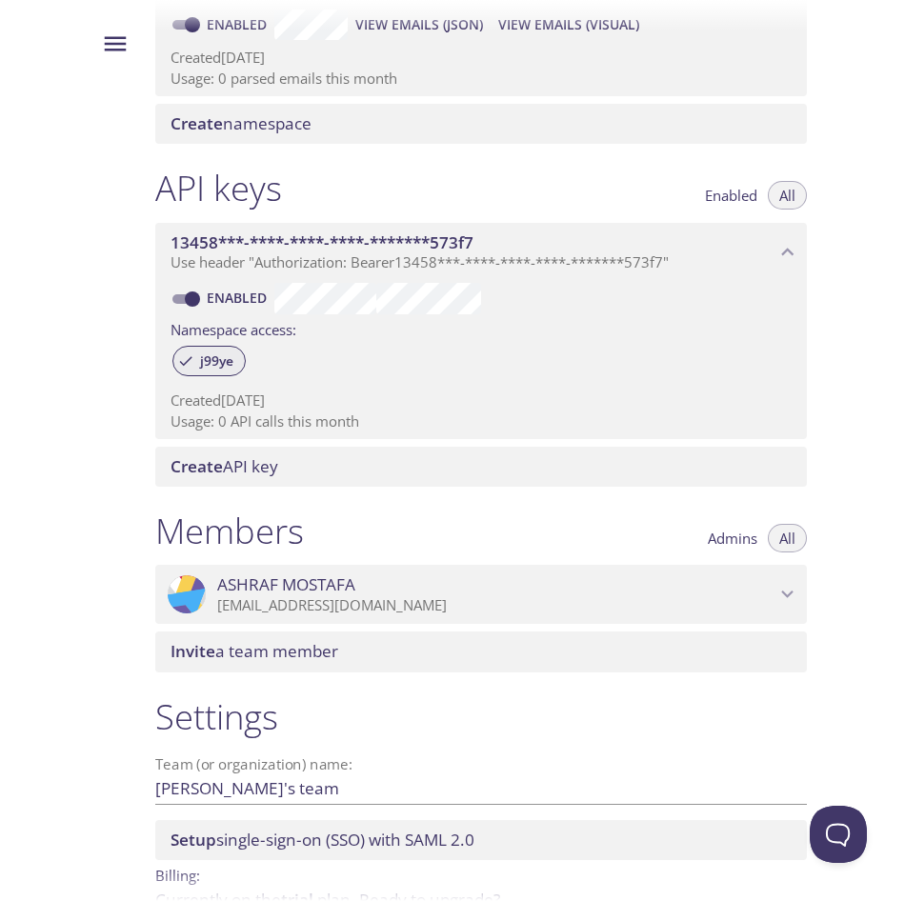
scroll to position [436, 0]
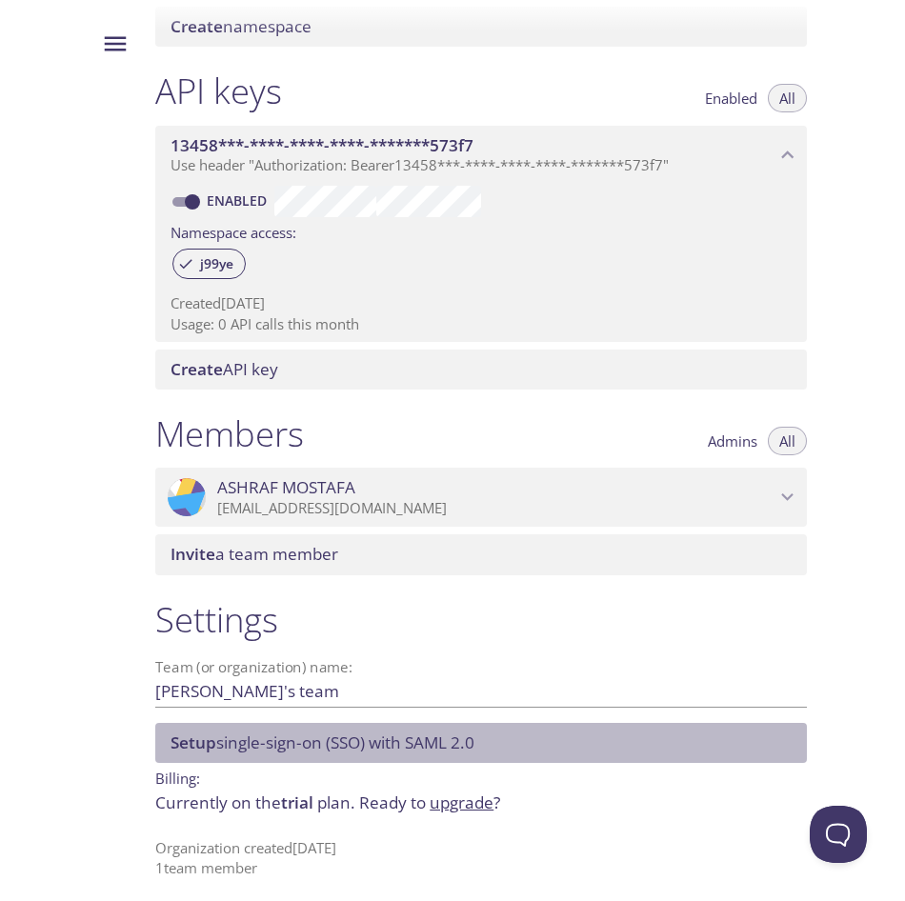
click at [193, 743] on span "Setup" at bounding box center [194, 743] width 46 height 22
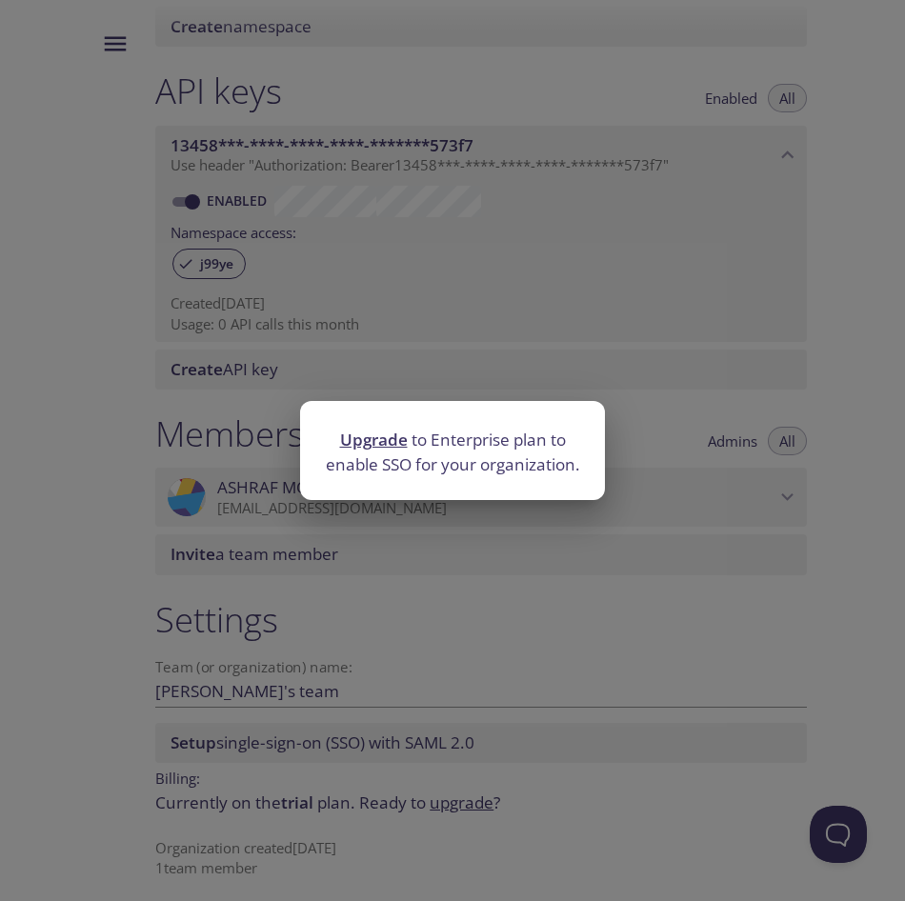
click at [206, 611] on div "Upgrade to Enterprise plan to enable SSO for your organization." at bounding box center [452, 450] width 905 height 901
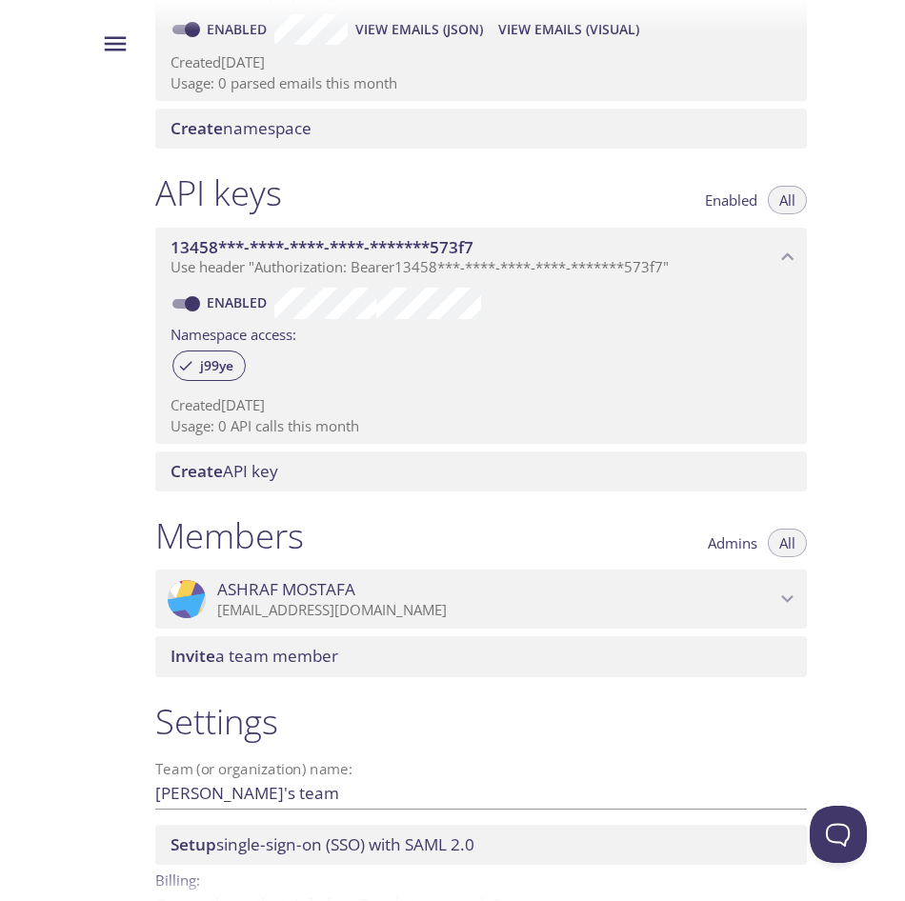
scroll to position [55, 0]
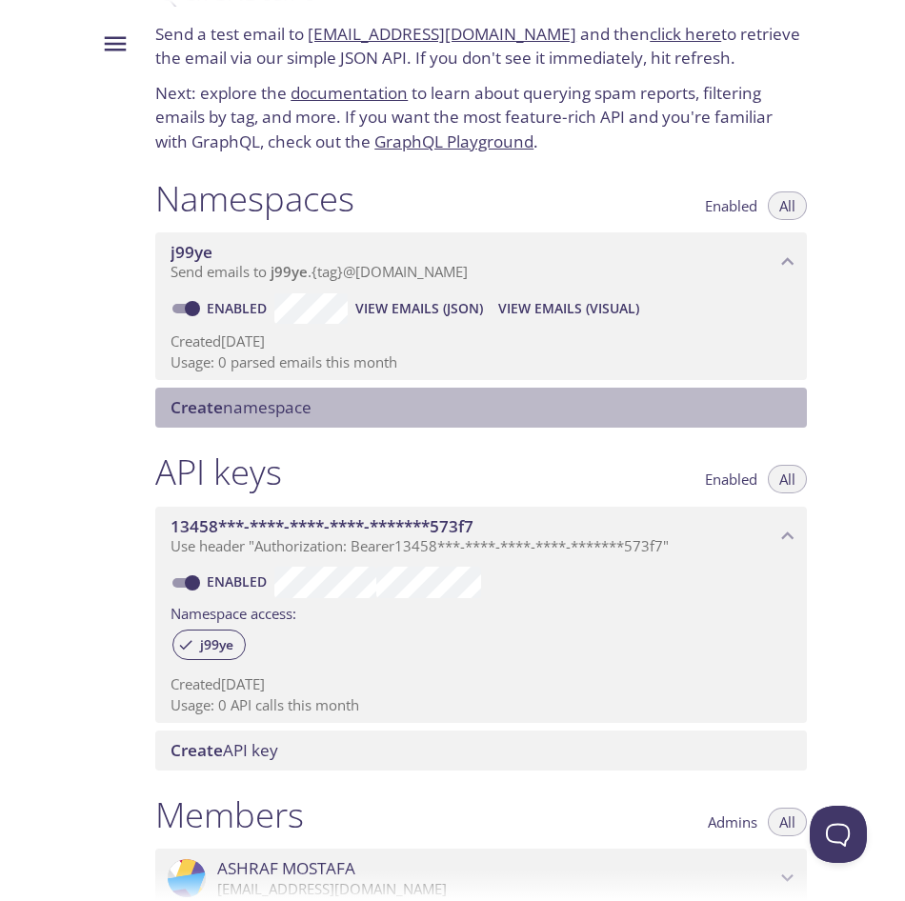
click at [587, 416] on span "Create namespace" at bounding box center [485, 407] width 629 height 21
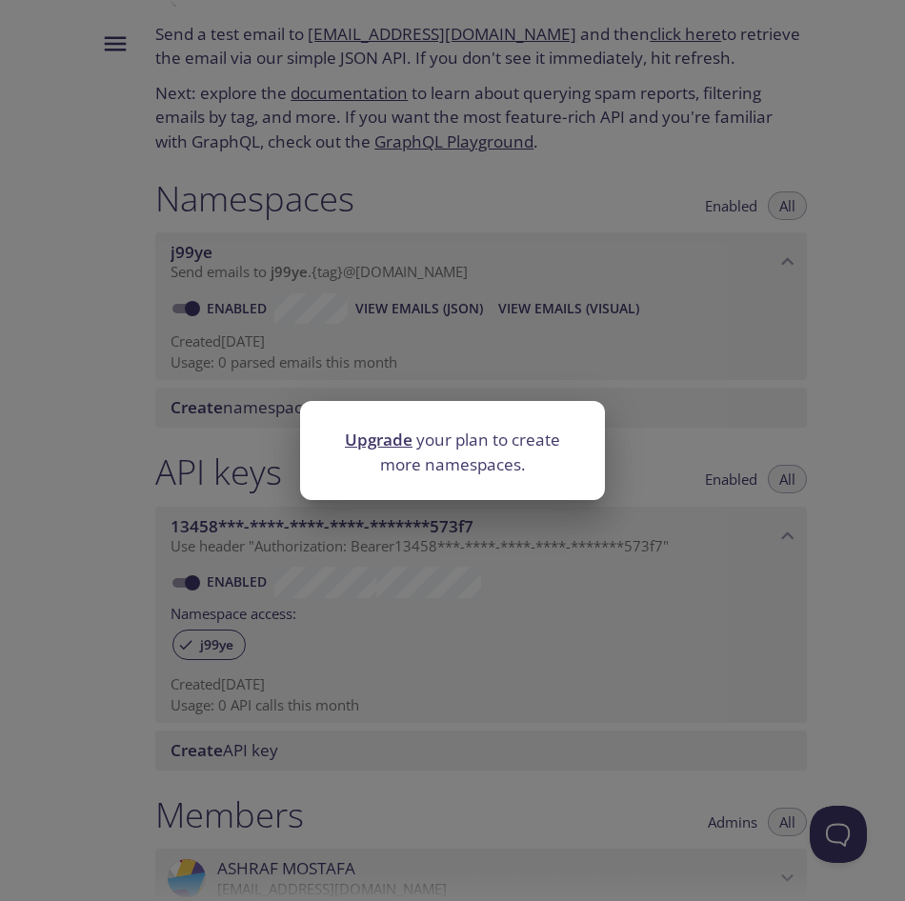
click at [617, 389] on div "Upgrade your plan to create more namespaces." at bounding box center [452, 450] width 905 height 901
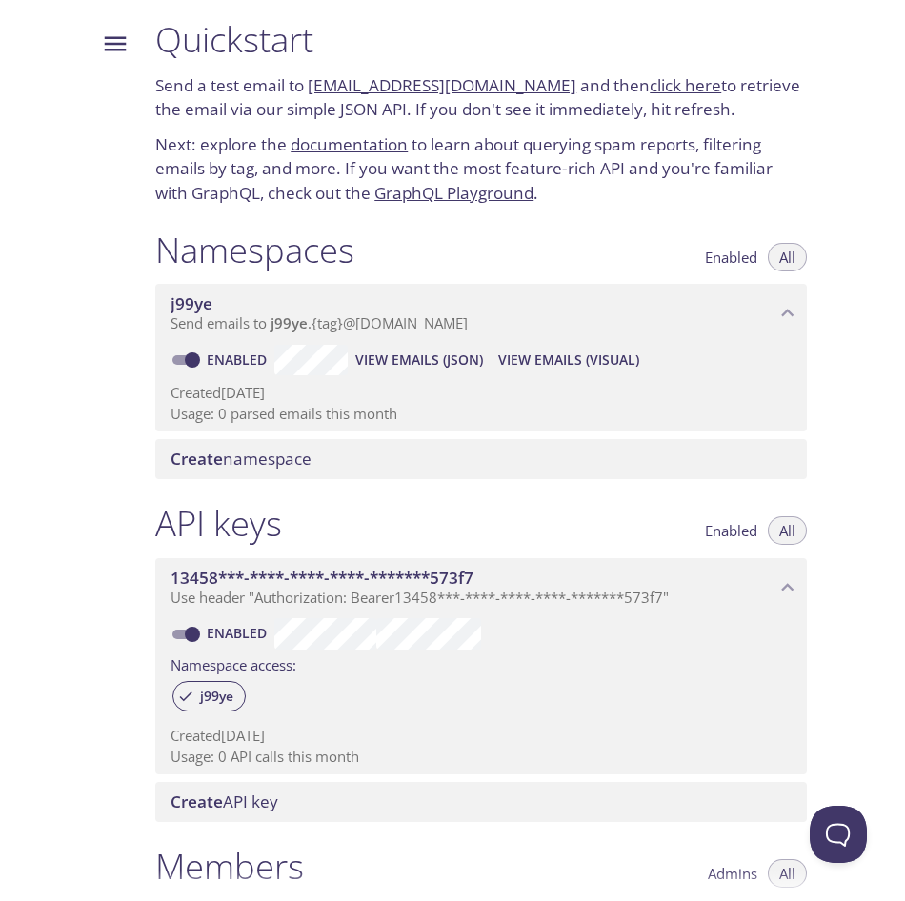
scroll to position [0, 0]
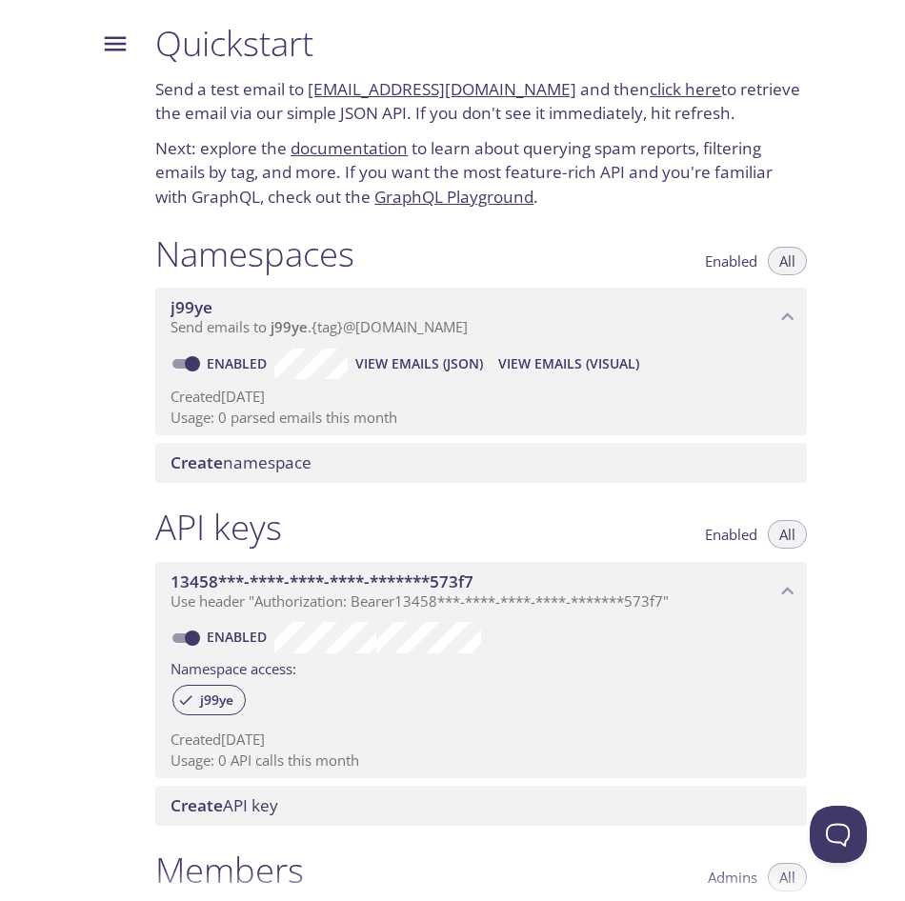
click at [744, 261] on span "Enabled" at bounding box center [731, 261] width 52 height 0
click at [796, 261] on span "All" at bounding box center [787, 261] width 16 height 0
click at [526, 344] on div "j99ye Send emails to j99ye . {tag} @inbox.testmail.app" at bounding box center [481, 317] width 652 height 59
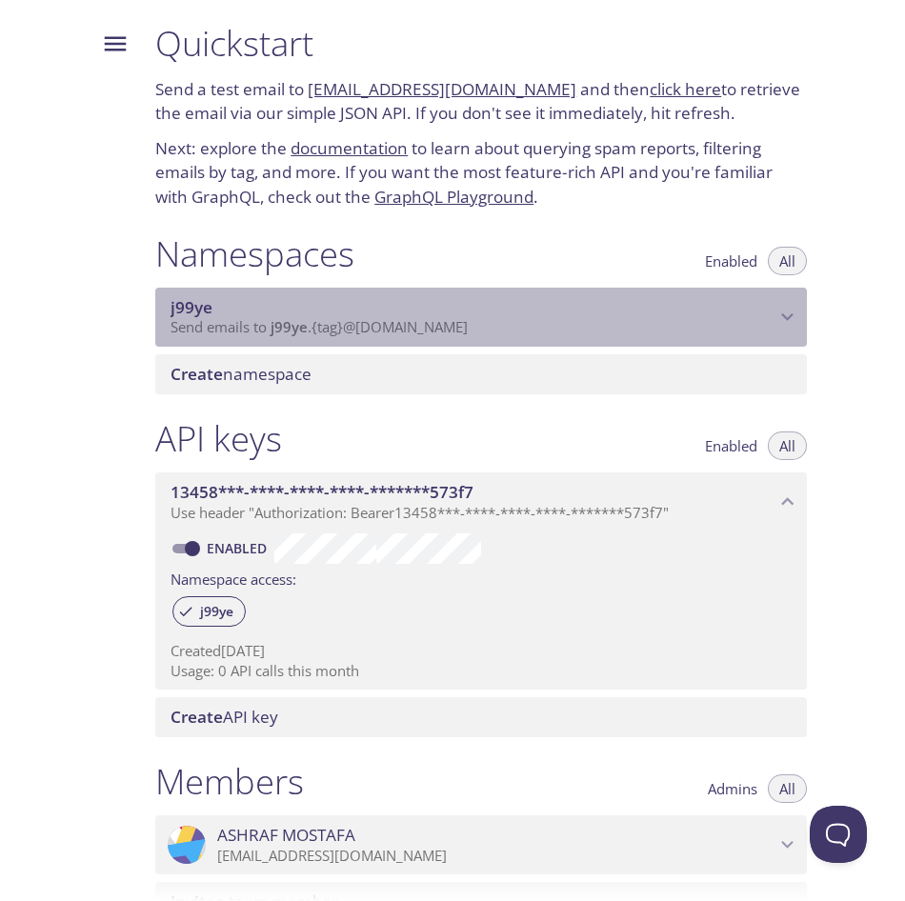
click at [605, 321] on p "Send emails to j99ye . {tag} @inbox.testmail.app" at bounding box center [473, 327] width 604 height 19
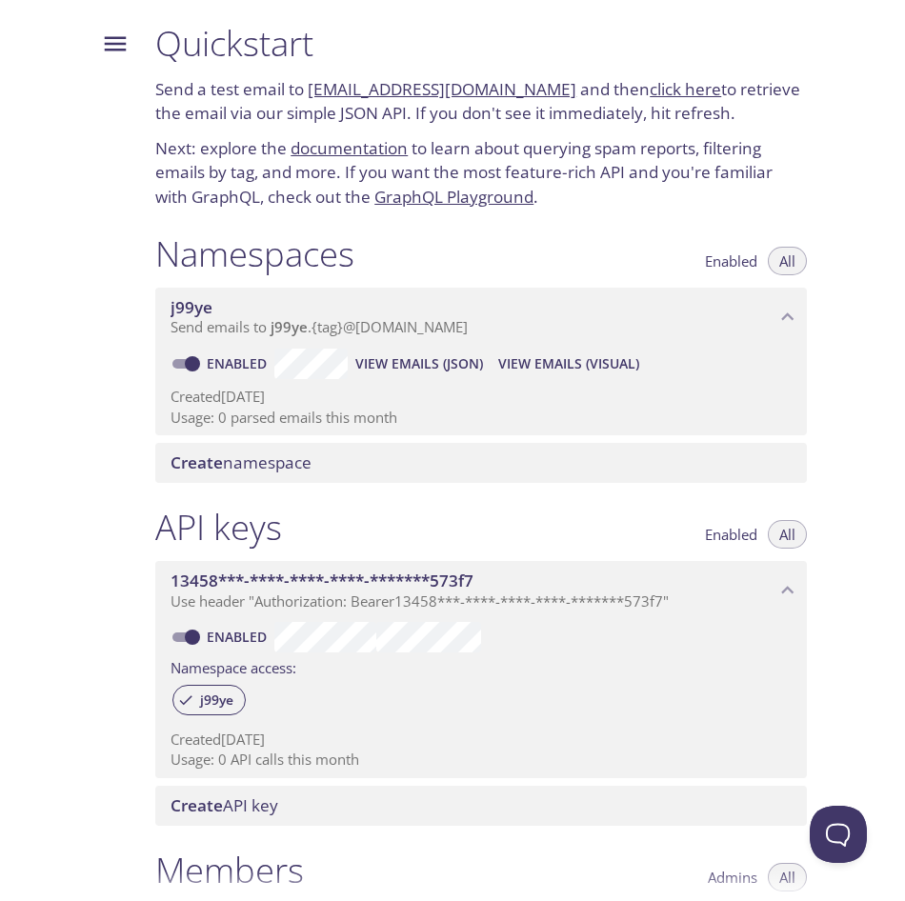
click at [596, 353] on span "View Emails (Visual)" at bounding box center [568, 364] width 141 height 23
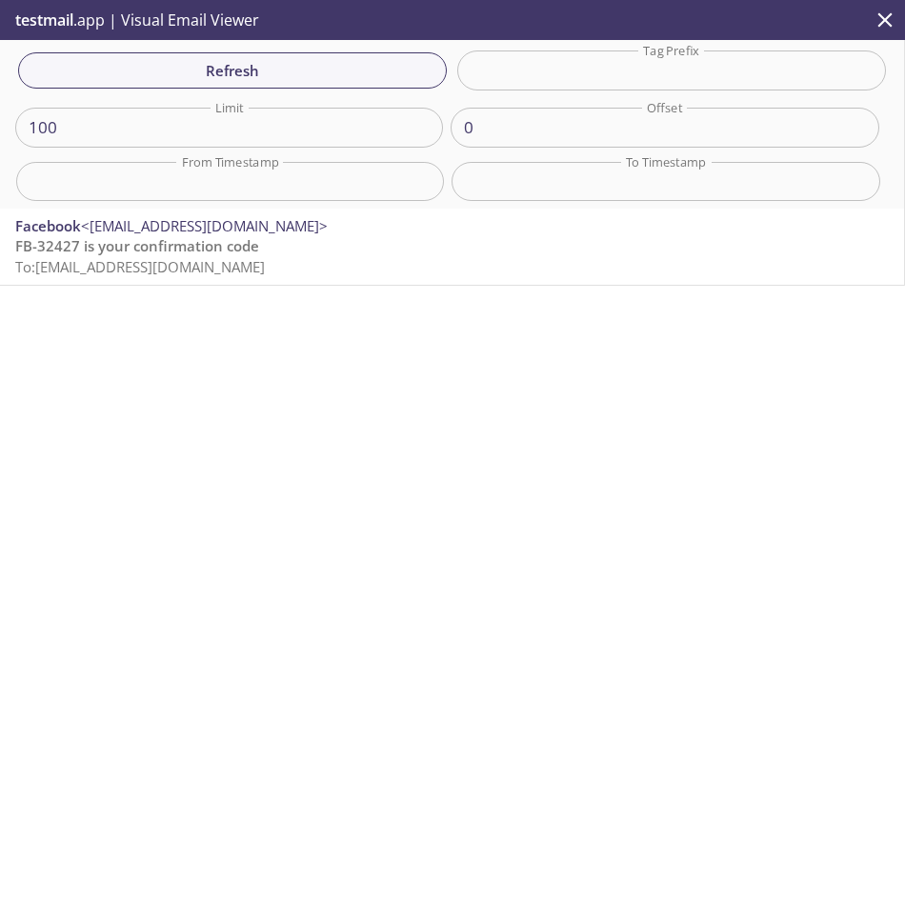
click at [285, 47] on div "Refresh Filters Tag Prefix Tag Prefix Limit 100 Limit Offset 0 Offset From Time…" at bounding box center [452, 124] width 905 height 169
click at [262, 138] on input "100" at bounding box center [229, 127] width 428 height 39
drag, startPoint x: 196, startPoint y: 132, endPoint x: -133, endPoint y: 132, distance: 329.7
click at [0, 132] on html ".cls-1 { fill: #6d5ca8; } .cls-2 { fill: #3fc191; } .cls-3 { fill: #3b4752; } .…" at bounding box center [452, 450] width 905 height 901
click at [97, 131] on input "100" at bounding box center [229, 127] width 428 height 39
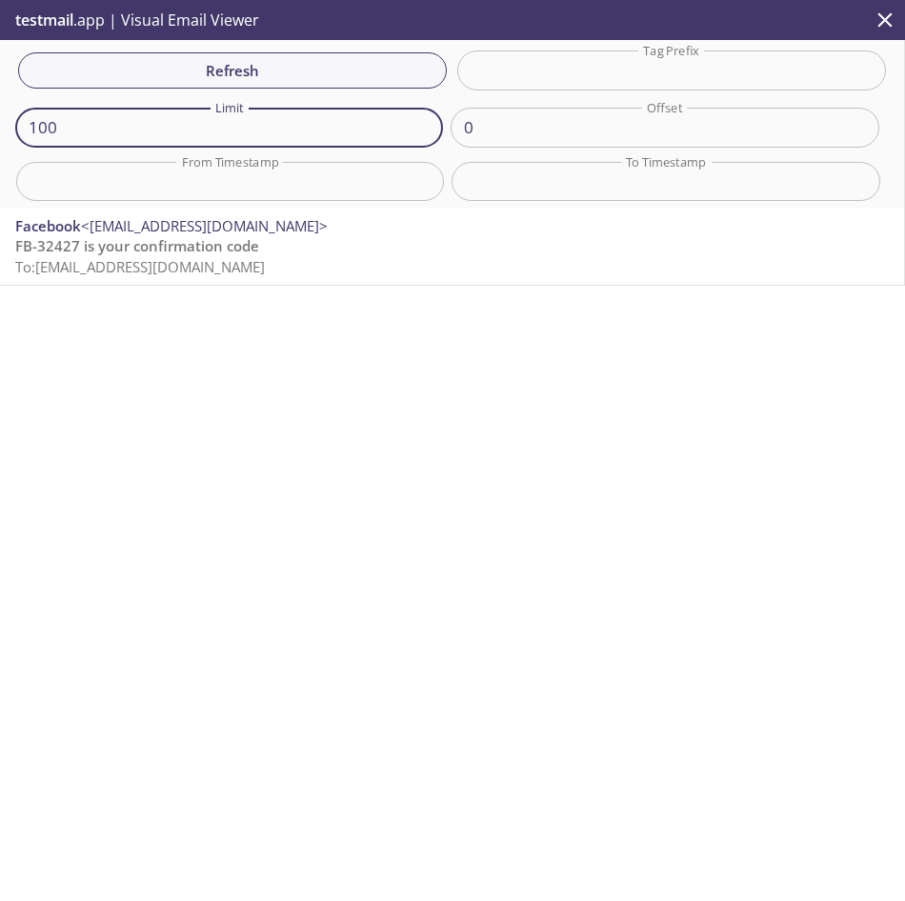
click at [57, 131] on input "100" at bounding box center [229, 127] width 428 height 39
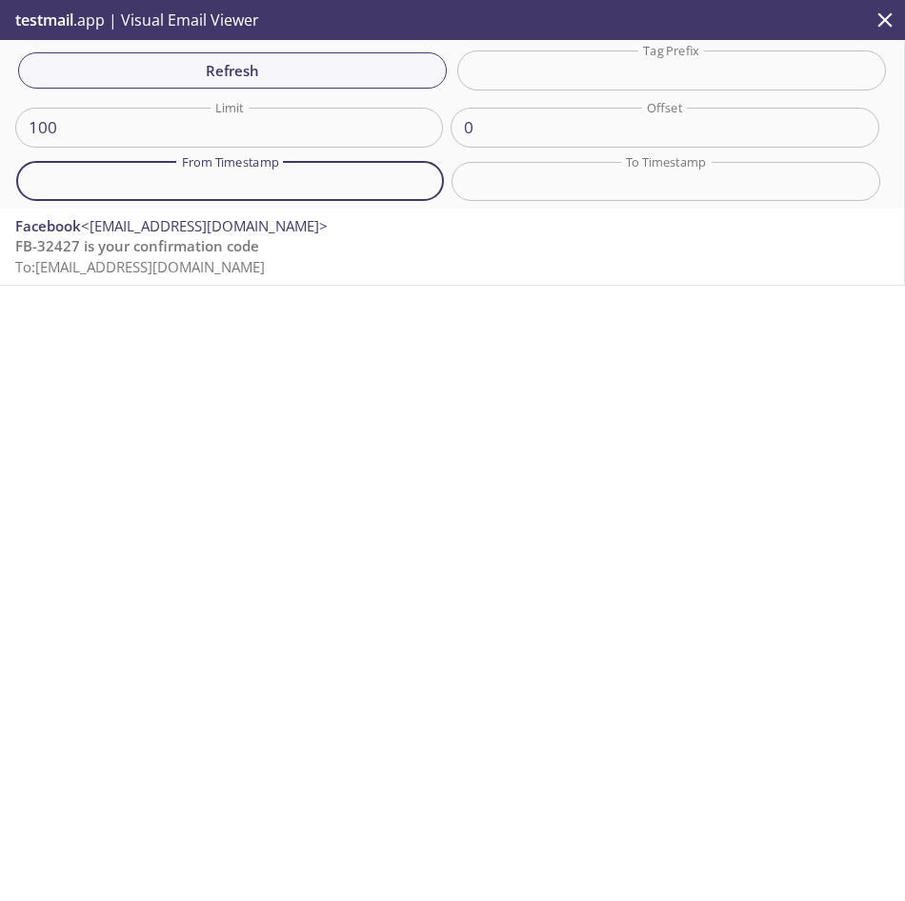
click at [263, 181] on input "text" at bounding box center [230, 181] width 428 height 39
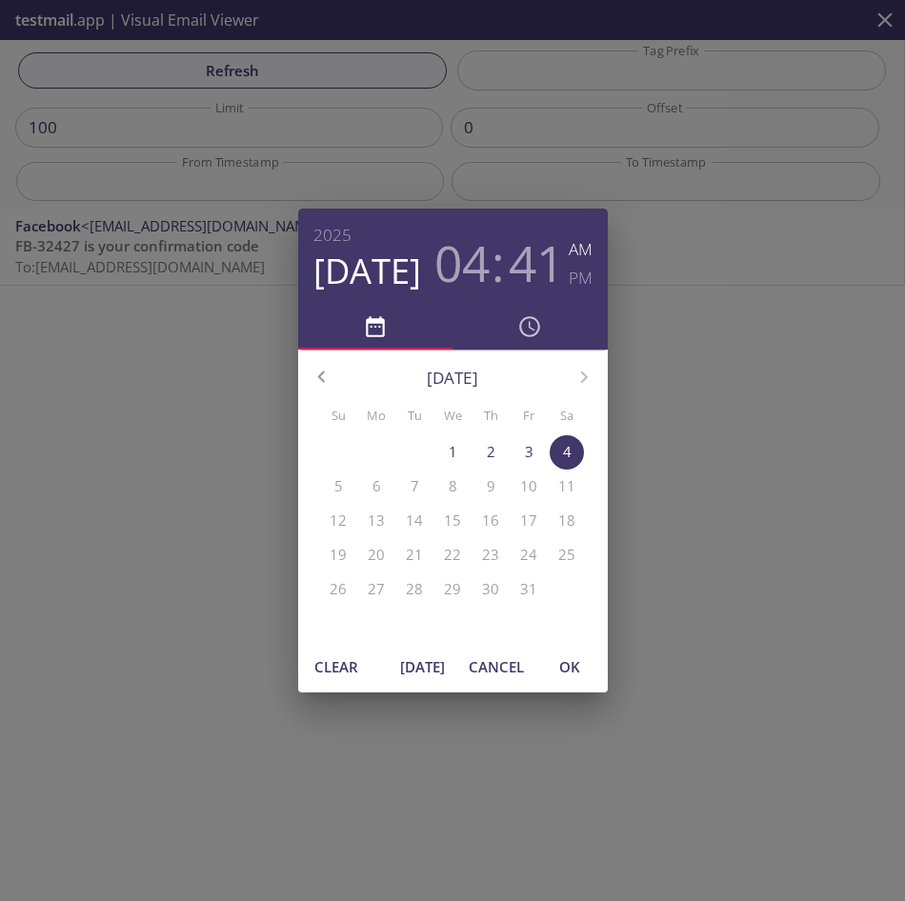
click at [140, 359] on div "2025 Oct 4 04 : 41 AM PM October 2025 Su Mo Tu We Th Fr Sa 28 29 30 1 2 3 4 5 6…" at bounding box center [452, 450] width 905 height 901
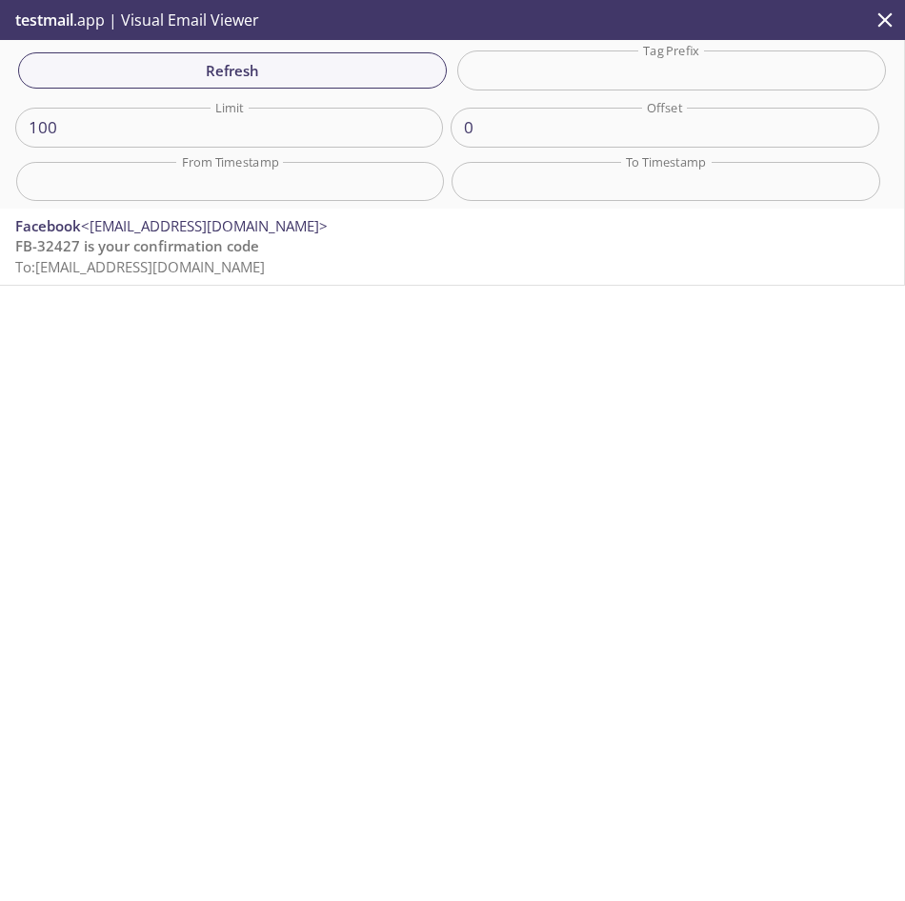
click at [169, 28] on p "testmail .app | Visual Email Viewer" at bounding box center [135, 20] width 271 height 40
drag, startPoint x: 144, startPoint y: 18, endPoint x: 75, endPoint y: 18, distance: 68.6
click at [137, 18] on p "testmail .app | Visual Email Viewer" at bounding box center [135, 20] width 271 height 40
click at [75, 18] on p "testmail .app | Visual Email Viewer" at bounding box center [135, 20] width 271 height 40
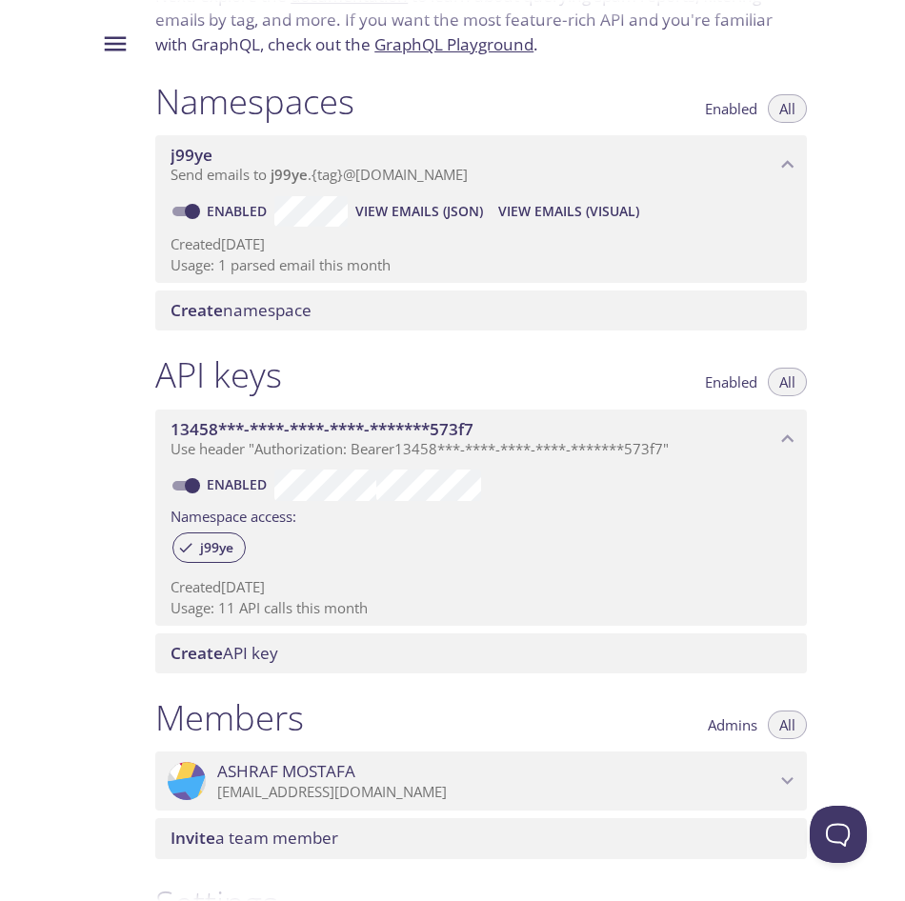
scroll to position [151, 0]
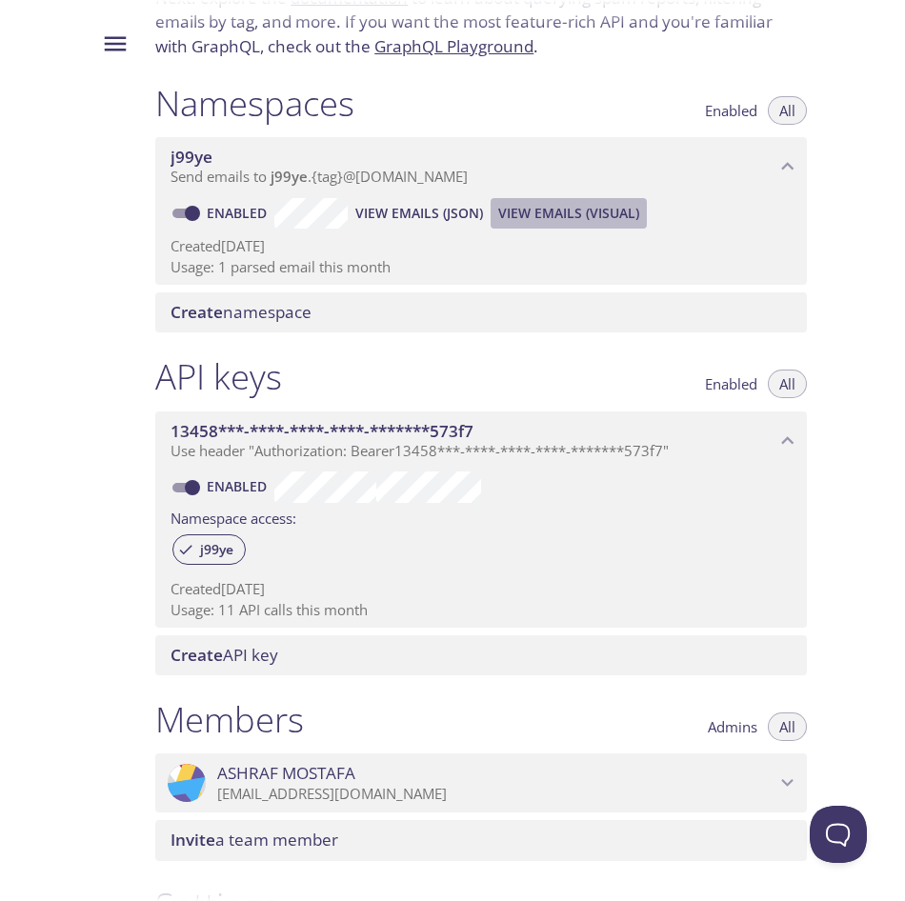
click at [557, 213] on span "View Emails (Visual)" at bounding box center [568, 213] width 141 height 23
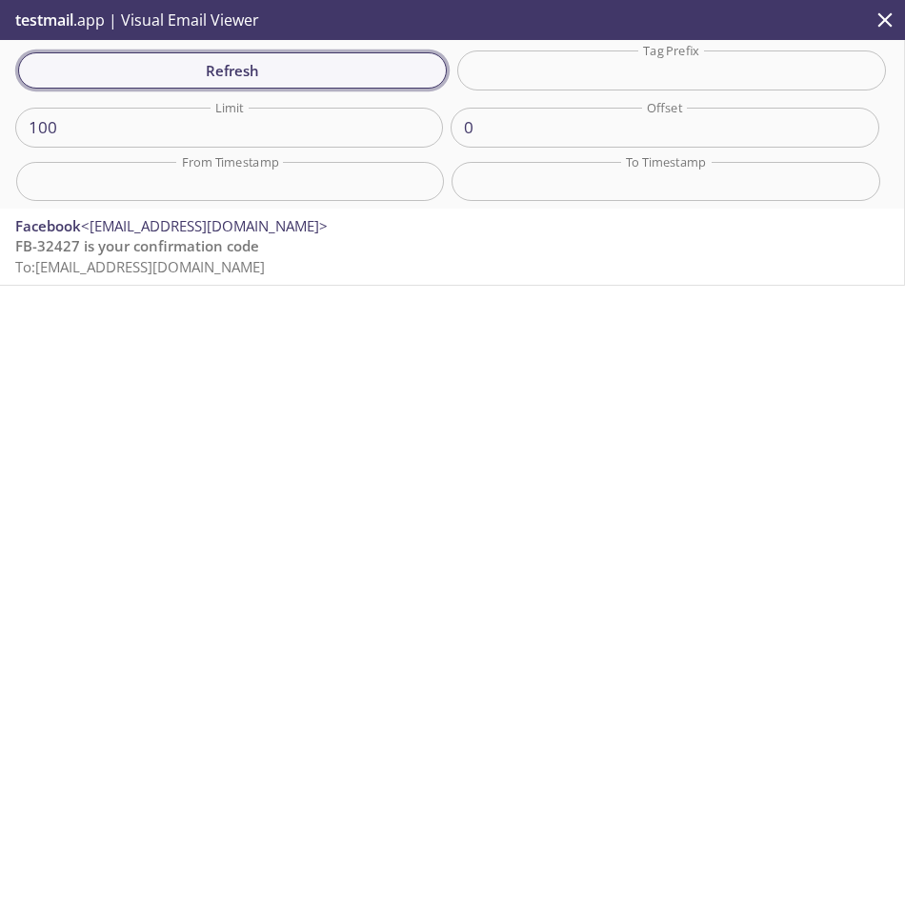
click at [369, 69] on span "Refresh" at bounding box center [231, 70] width 397 height 25
click at [364, 72] on span "Refresh" at bounding box center [231, 70] width 397 height 25
click at [551, 362] on div "Refresh Filters Tag Prefix Tag Prefix Limit 100 Limit Offset 0 Offset From Time…" at bounding box center [452, 469] width 905 height 859
click at [273, 248] on p "FB-32427 is your confirmation code To: j99ye.e240e2dca47f@inbox.testmail.app" at bounding box center [452, 256] width 874 height 41
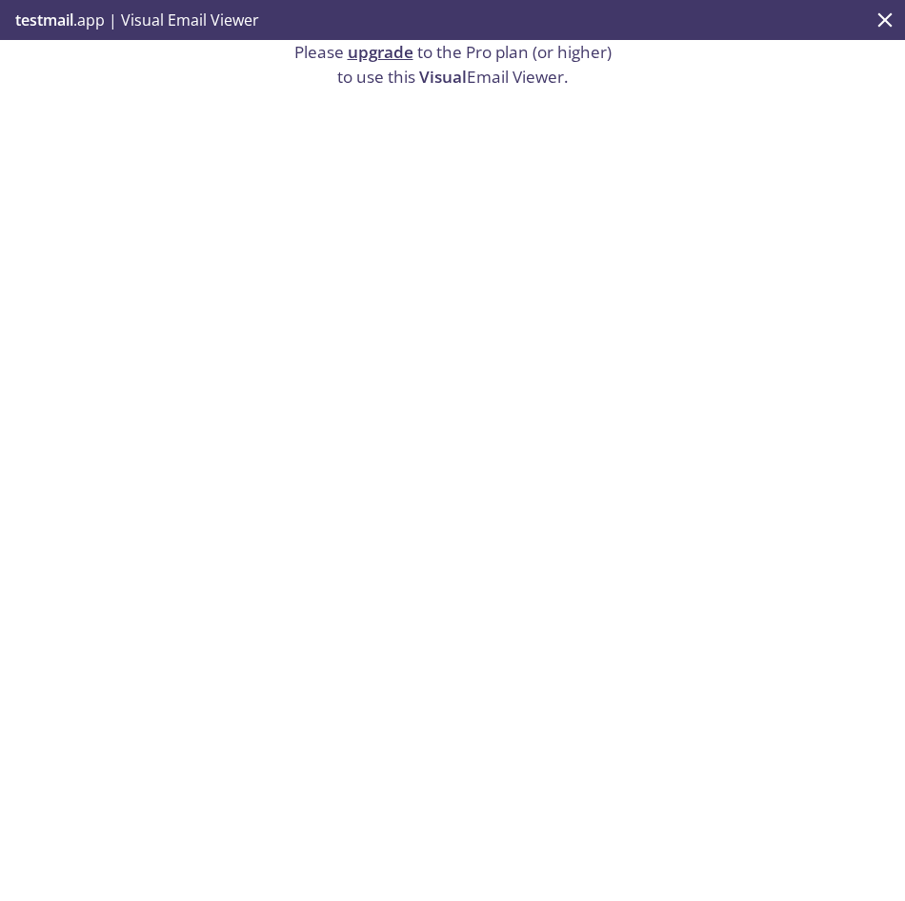
drag, startPoint x: 44, startPoint y: 11, endPoint x: 32, endPoint y: 10, distance: 11.5
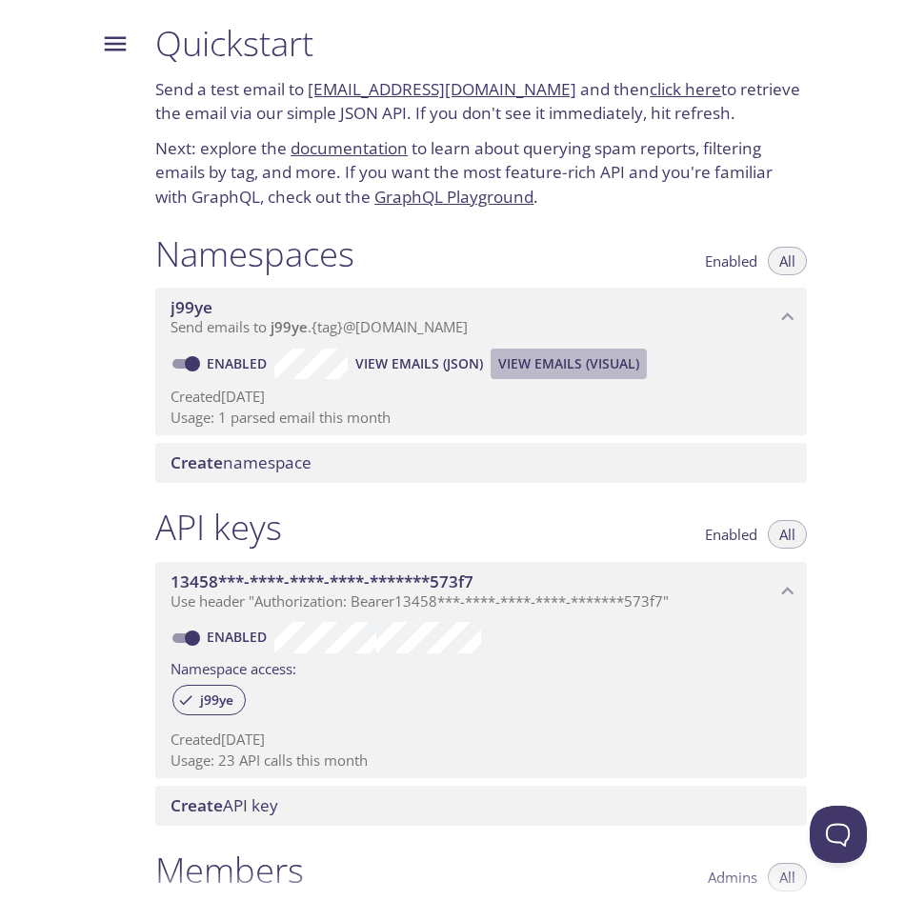
click at [606, 363] on span "View Emails (Visual)" at bounding box center [568, 364] width 141 height 23
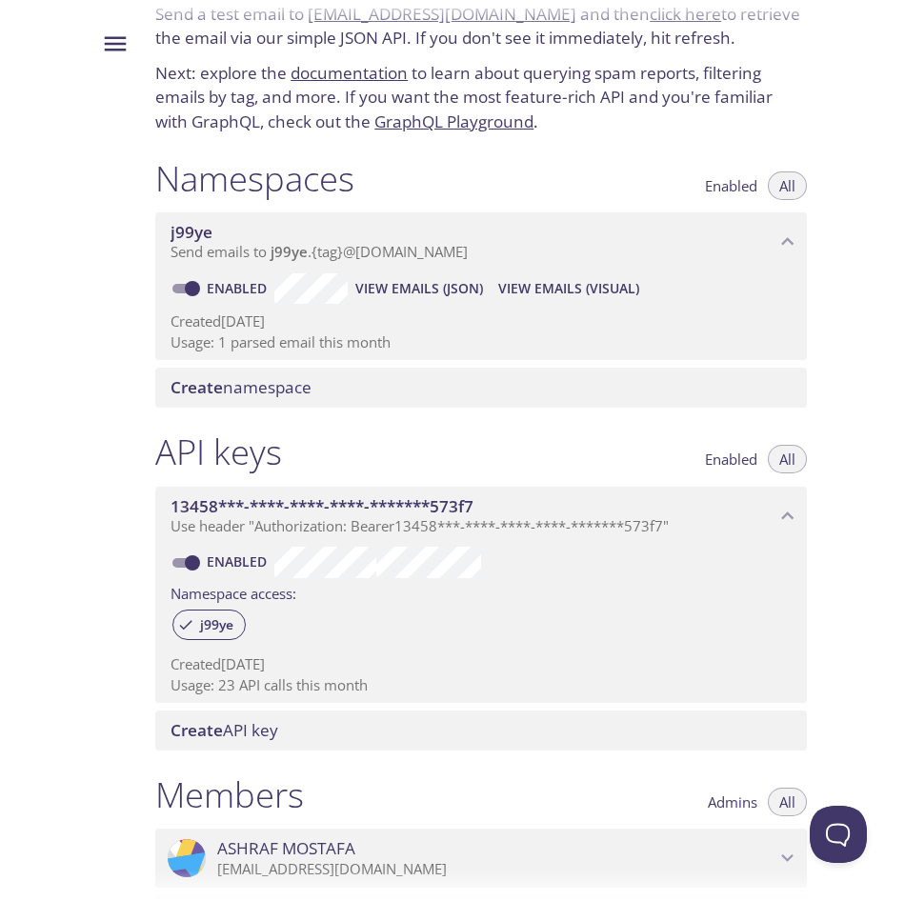
scroll to position [436, 0]
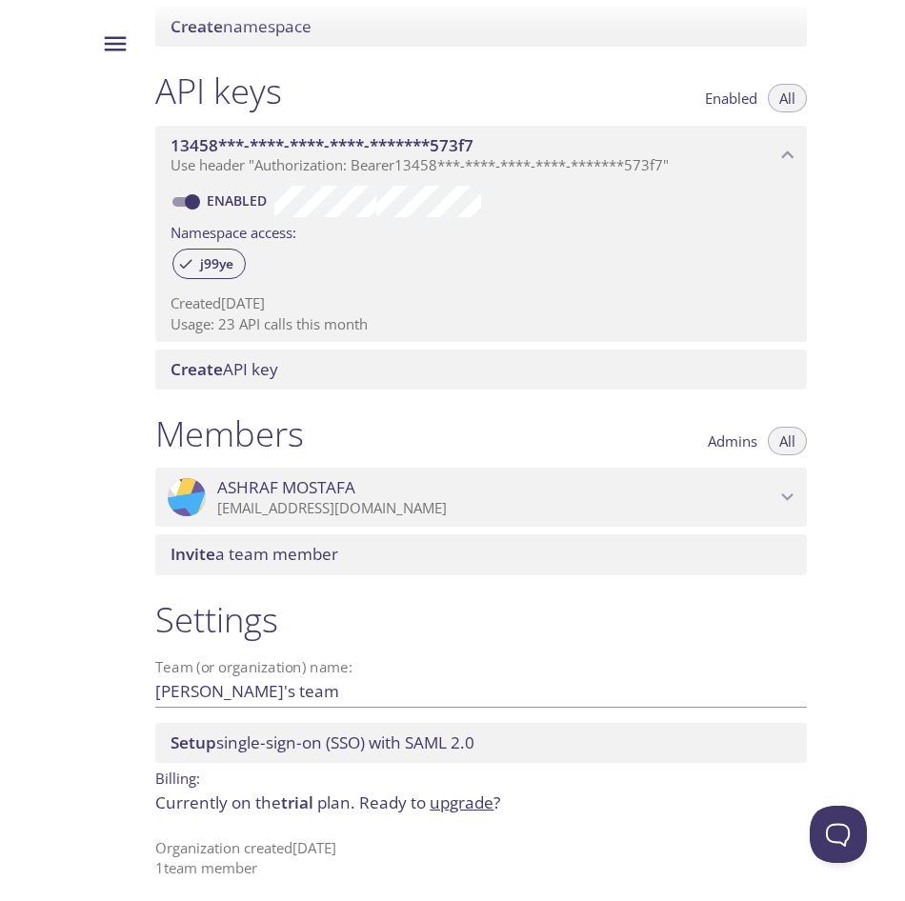
click at [445, 153] on span "13458***-****-****-****-*******573f7" at bounding box center [322, 145] width 303 height 22
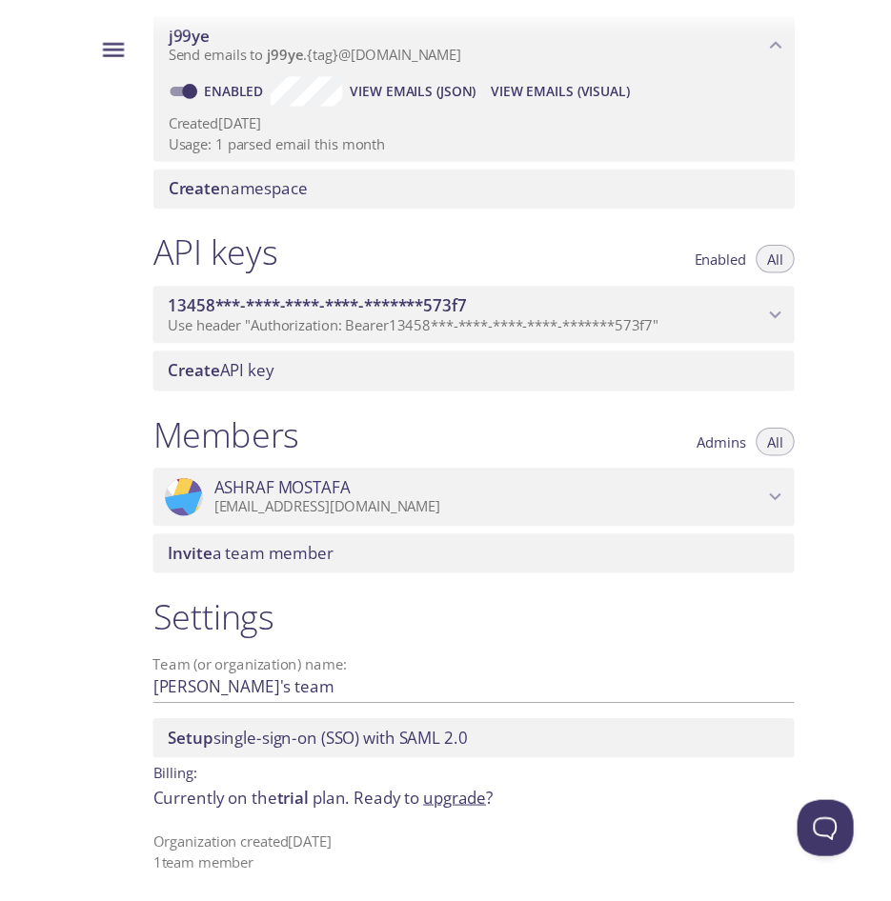
scroll to position [278, 0]
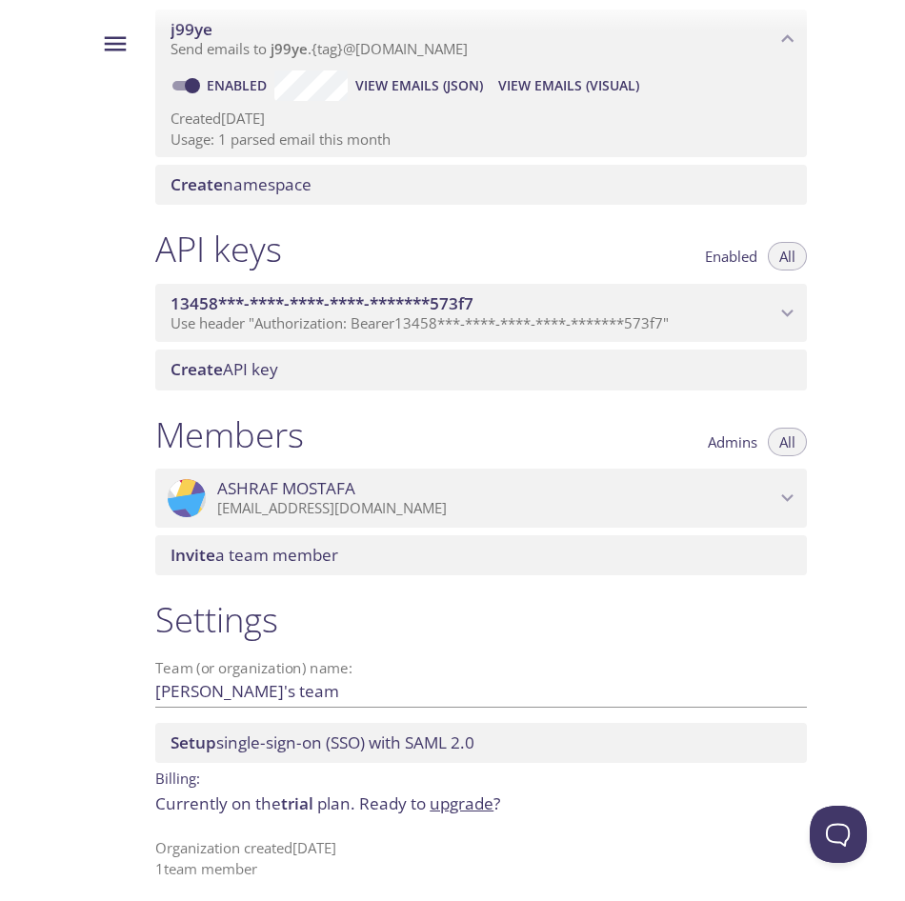
click at [357, 183] on span "Create namespace" at bounding box center [485, 184] width 629 height 21
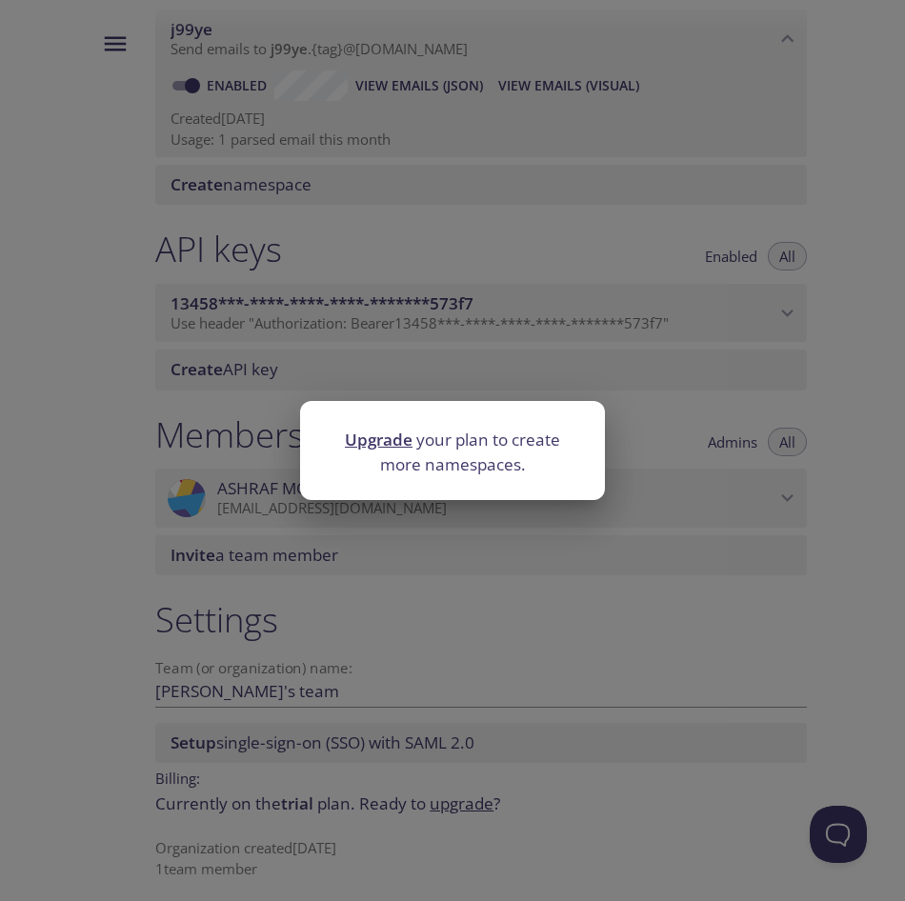
drag, startPoint x: 456, startPoint y: 229, endPoint x: 476, endPoint y: 202, distance: 33.3
click at [457, 229] on div "Upgrade your plan to create more namespaces." at bounding box center [452, 450] width 905 height 901
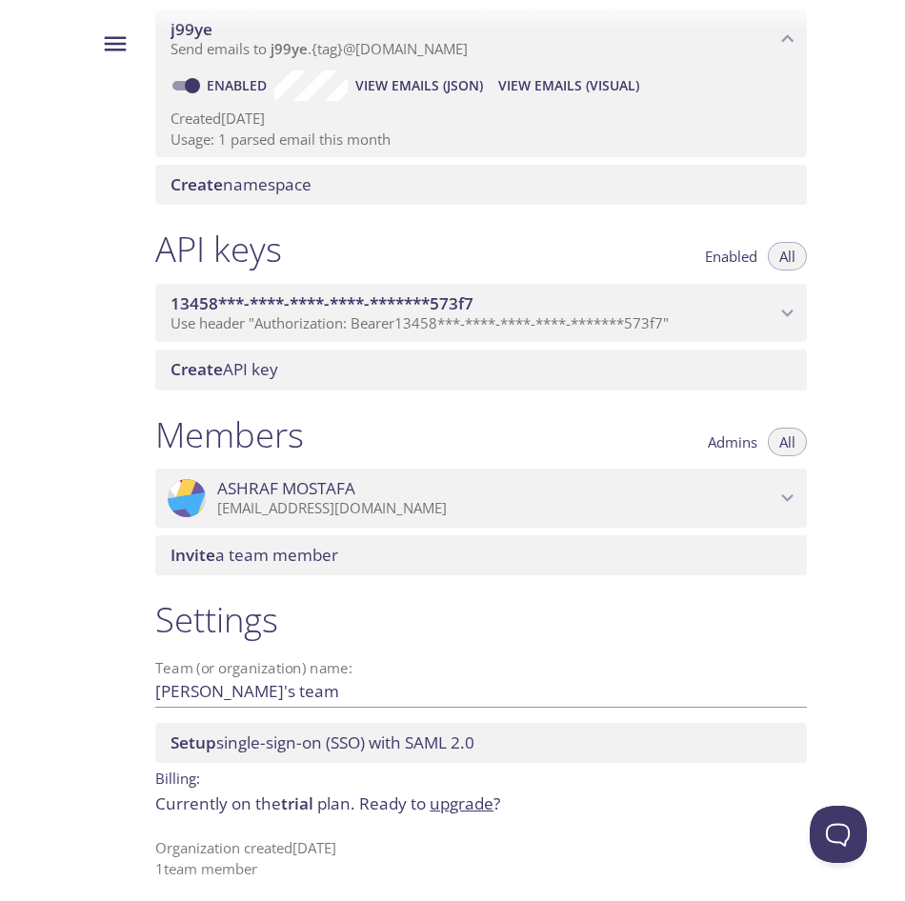
click at [505, 181] on span "Create namespace" at bounding box center [485, 184] width 629 height 21
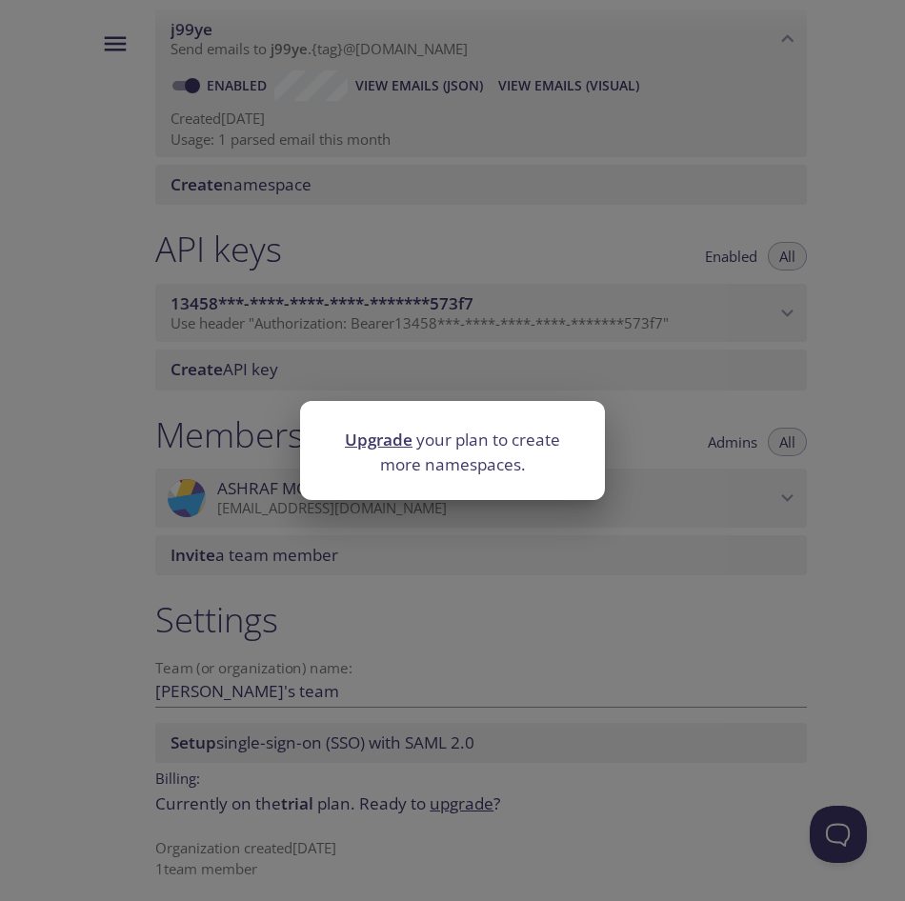
click at [368, 436] on link "Upgrade" at bounding box center [379, 440] width 68 height 22
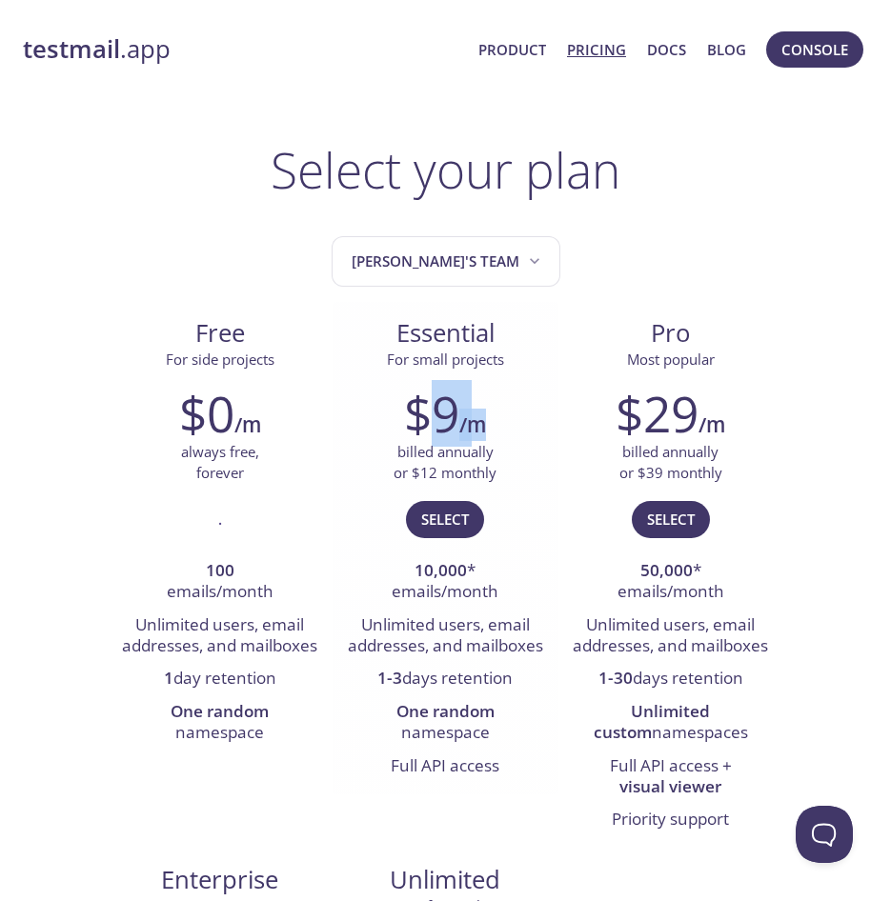
drag, startPoint x: 419, startPoint y: 416, endPoint x: 494, endPoint y: 414, distance: 75.3
click at [494, 414] on div "$9 /m" at bounding box center [445, 413] width 197 height 57
drag, startPoint x: 494, startPoint y: 414, endPoint x: 447, endPoint y: 420, distance: 48.1
click at [447, 420] on h2 "$9" at bounding box center [431, 413] width 55 height 57
drag, startPoint x: 435, startPoint y: 420, endPoint x: 424, endPoint y: 414, distance: 12.8
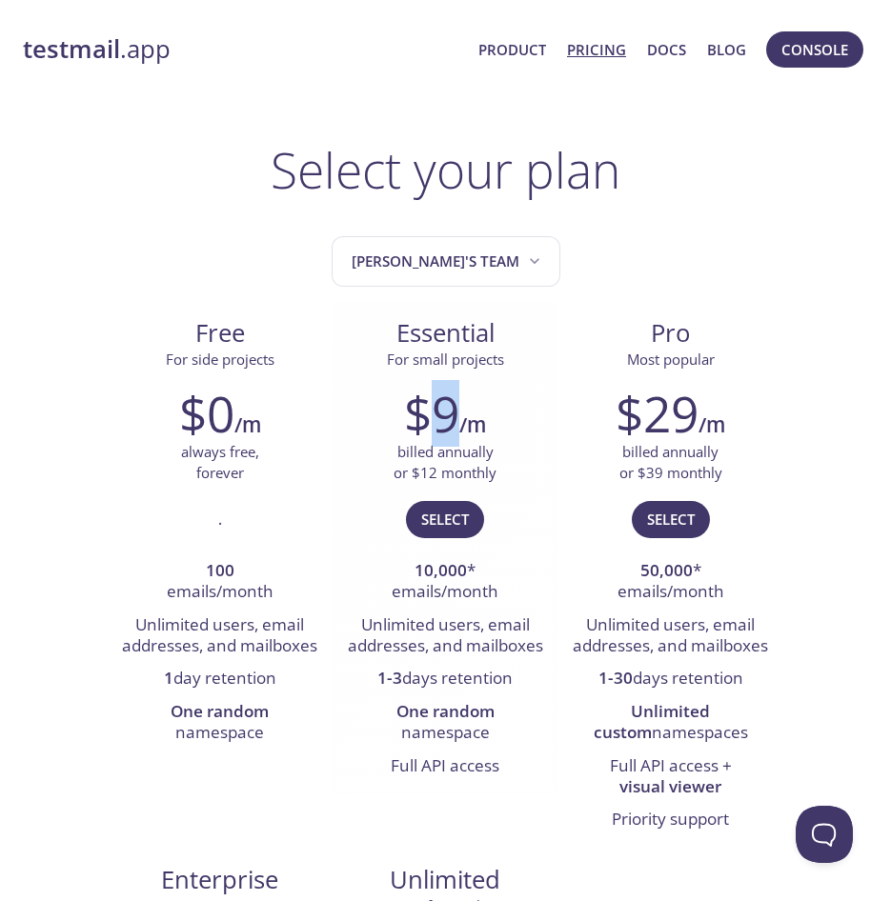
click at [438, 415] on h2 "$9" at bounding box center [431, 413] width 55 height 57
click at [224, 409] on h2 "$0" at bounding box center [206, 413] width 55 height 57
drag, startPoint x: 208, startPoint y: 418, endPoint x: 244, endPoint y: 411, distance: 37.0
click at [244, 411] on div "$0 /m" at bounding box center [220, 413] width 197 height 57
drag, startPoint x: 244, startPoint y: 411, endPoint x: 263, endPoint y: 398, distance: 22.7
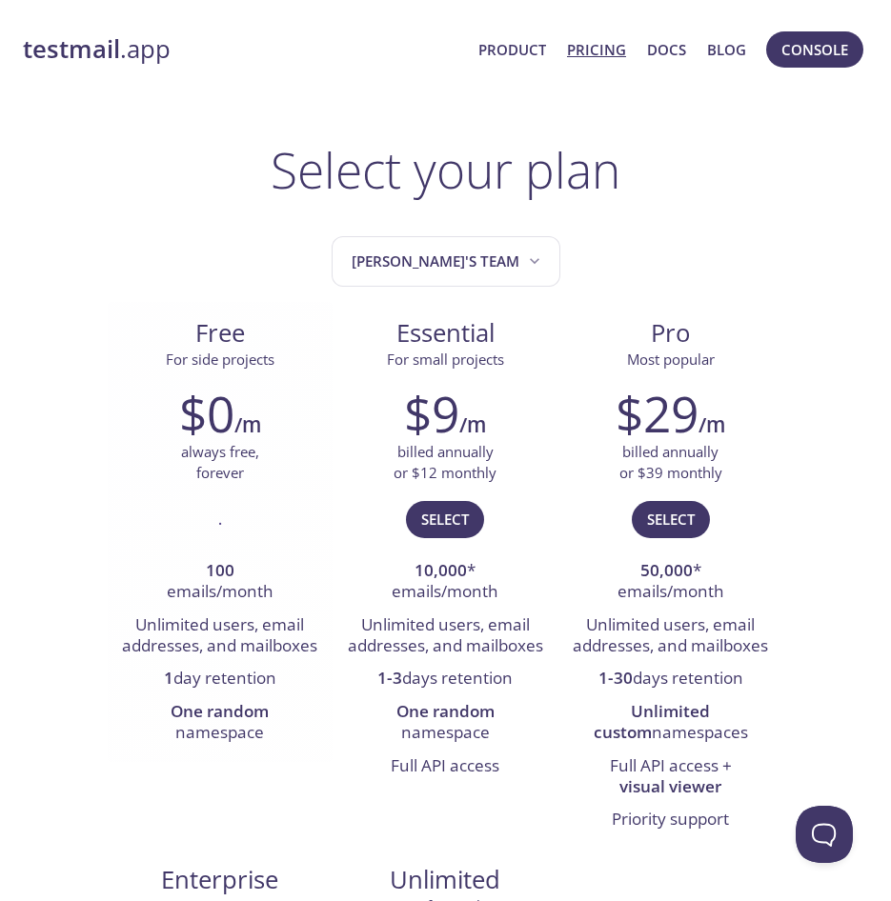
click at [263, 398] on div "$0 /m" at bounding box center [220, 413] width 197 height 57
click at [110, 59] on strong "testmail" at bounding box center [71, 48] width 97 height 33
